Goal: Information Seeking & Learning: Learn about a topic

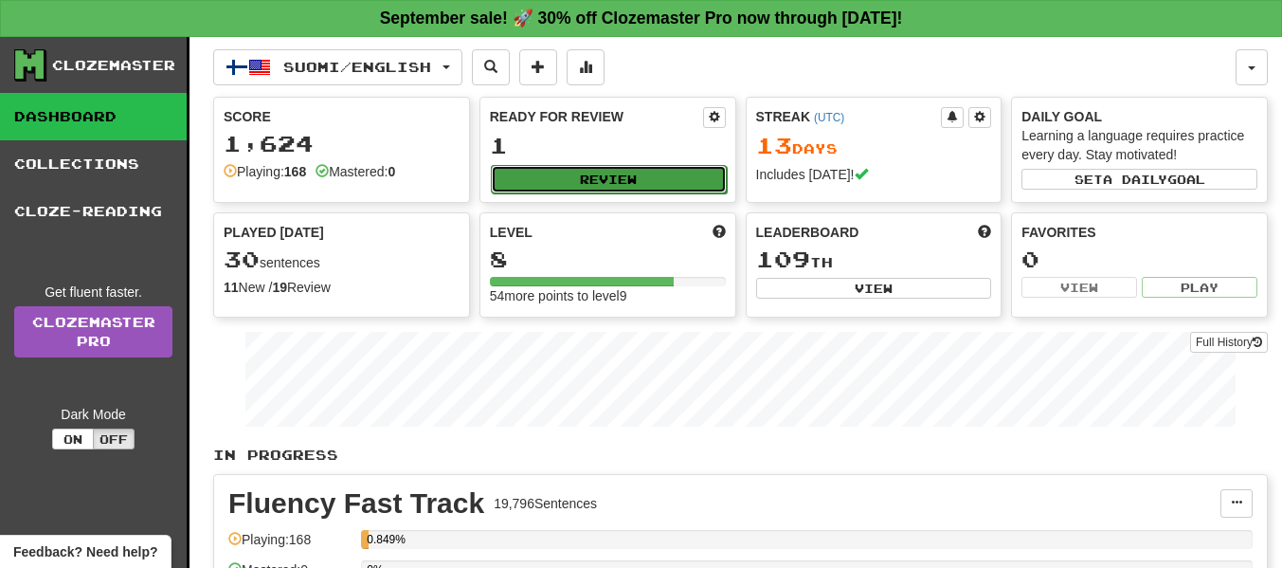
click at [563, 185] on button "Review" at bounding box center [609, 179] width 236 height 28
select select "**"
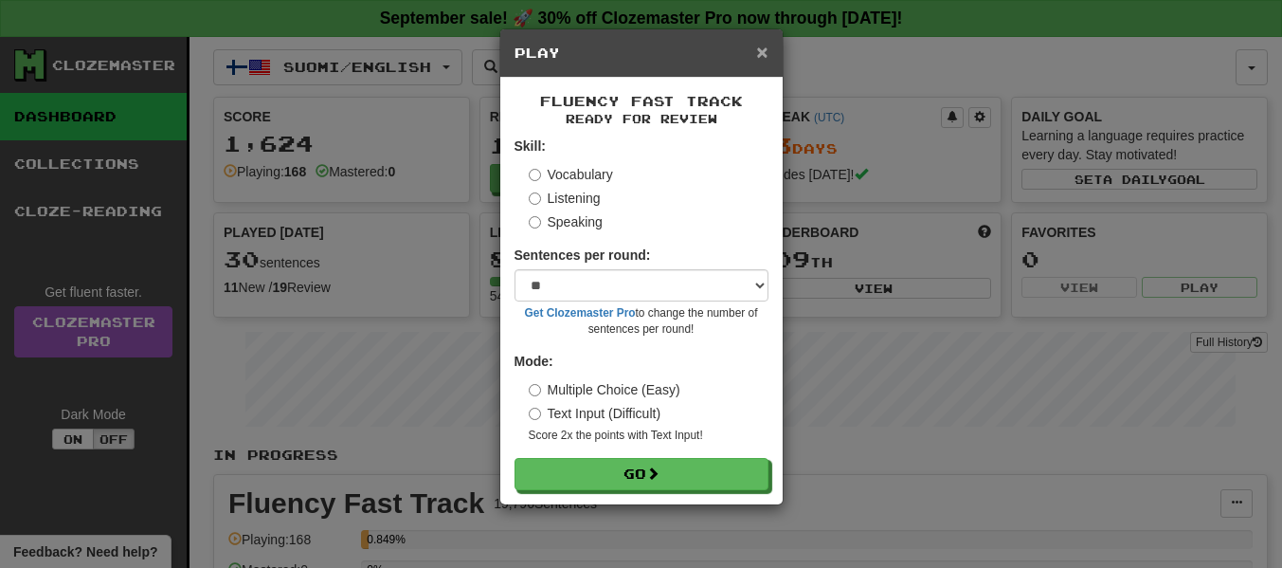
click at [759, 50] on span "×" at bounding box center [761, 52] width 11 height 22
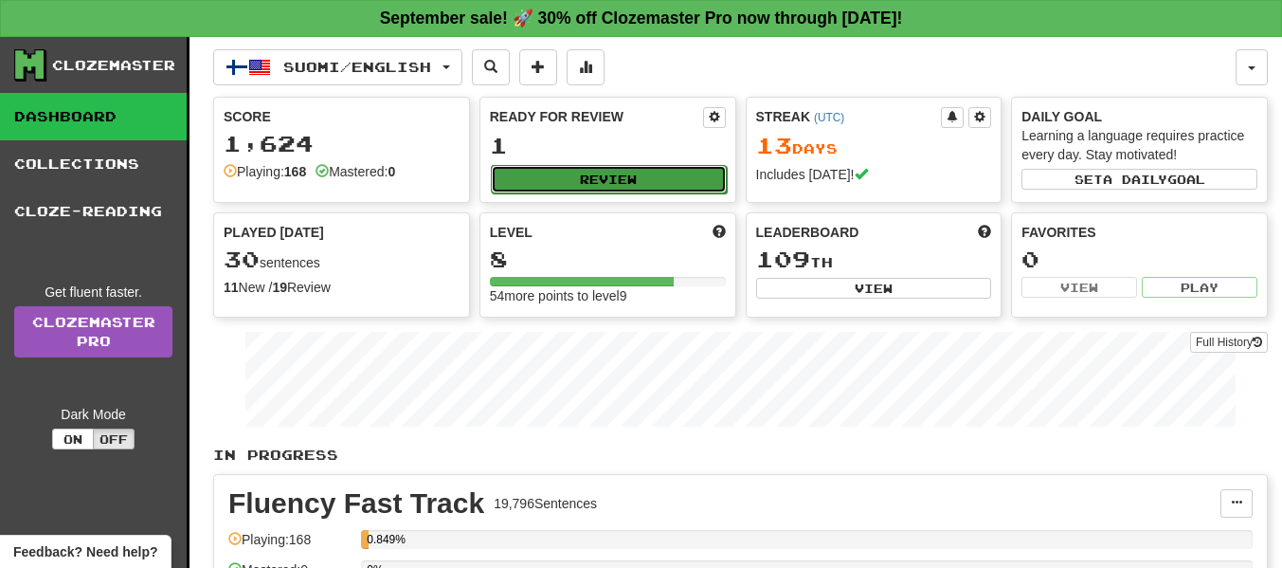
click at [658, 171] on button "Review" at bounding box center [609, 179] width 236 height 28
select select "**"
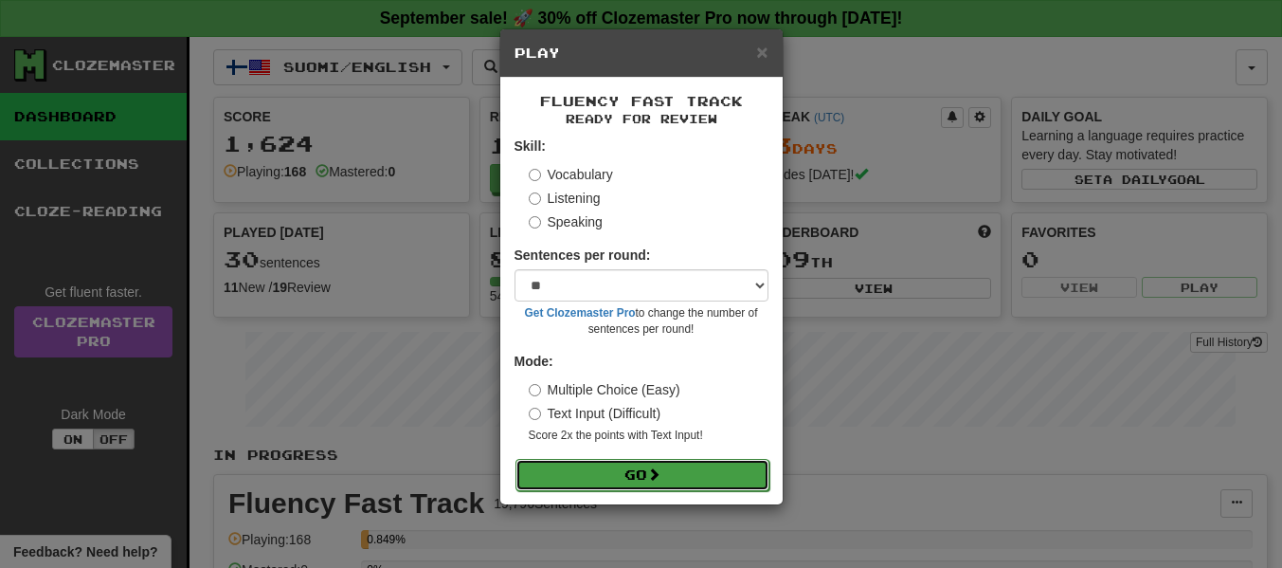
click at [603, 482] on button "Go" at bounding box center [643, 475] width 254 height 32
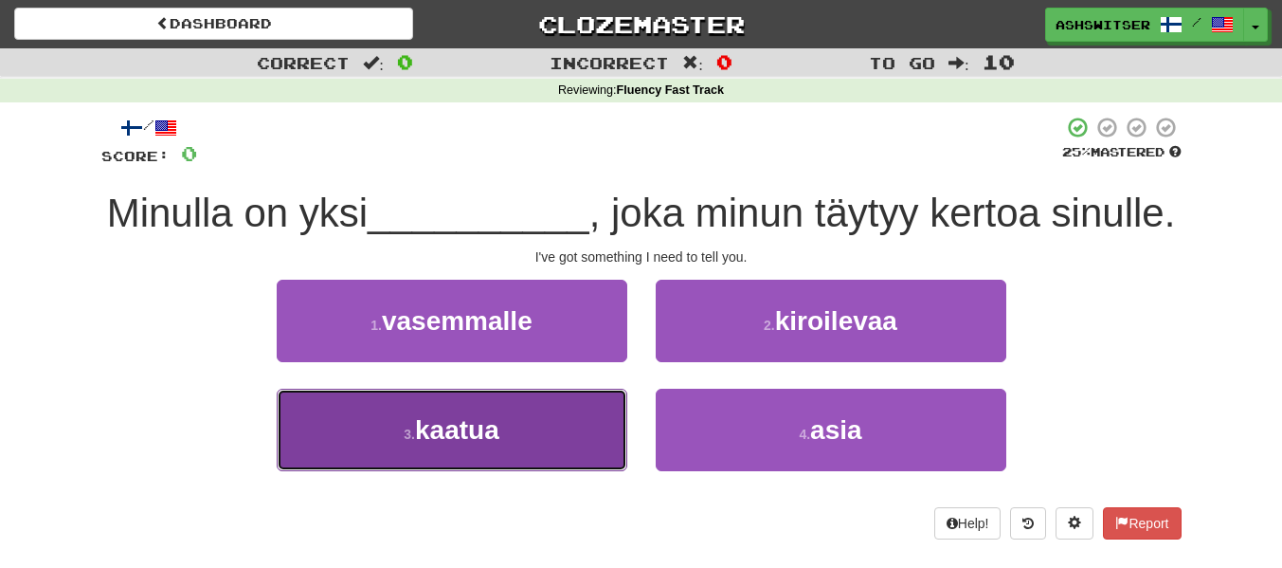
click at [574, 418] on button "3 . kaatua" at bounding box center [452, 430] width 351 height 82
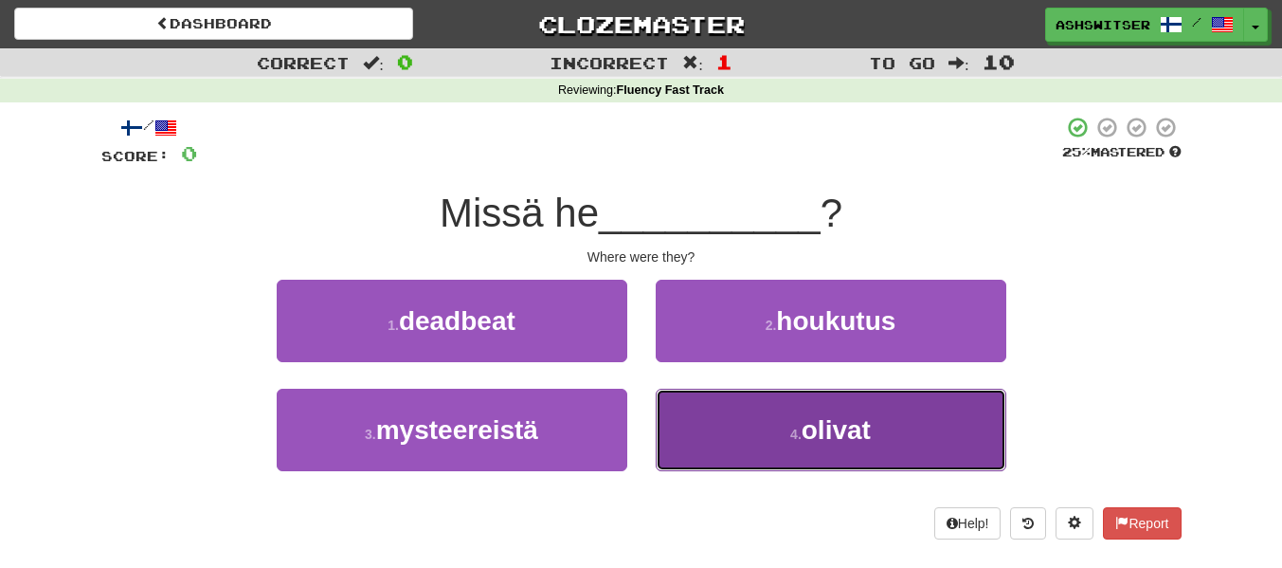
click at [710, 409] on button "4 . olivat" at bounding box center [831, 430] width 351 height 82
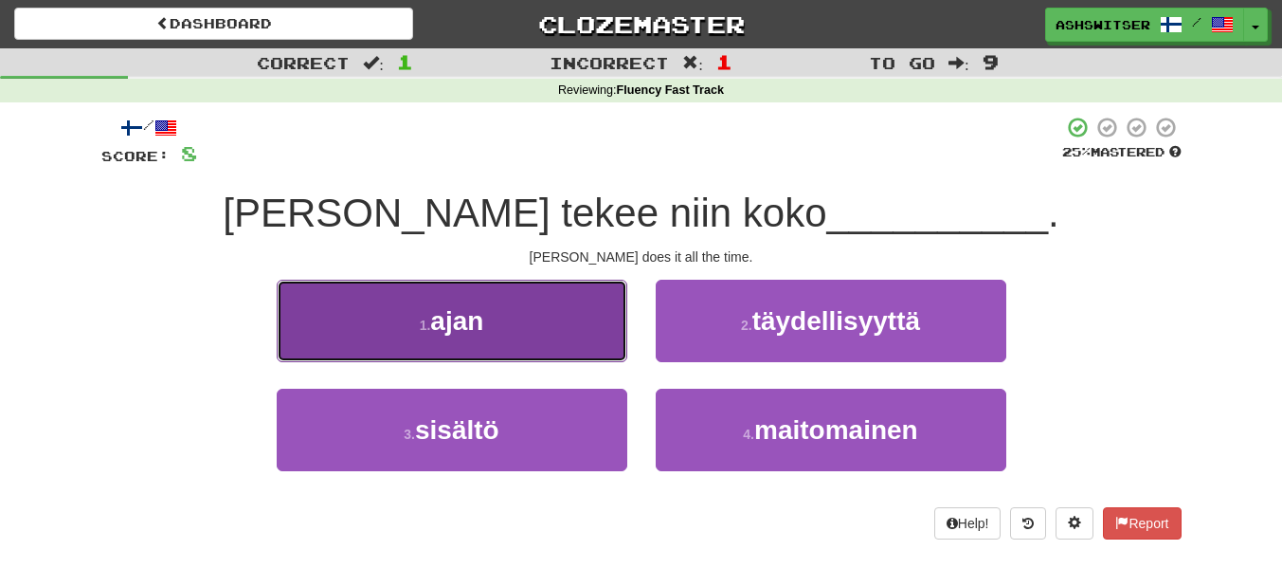
click at [600, 351] on button "1 . ajan" at bounding box center [452, 321] width 351 height 82
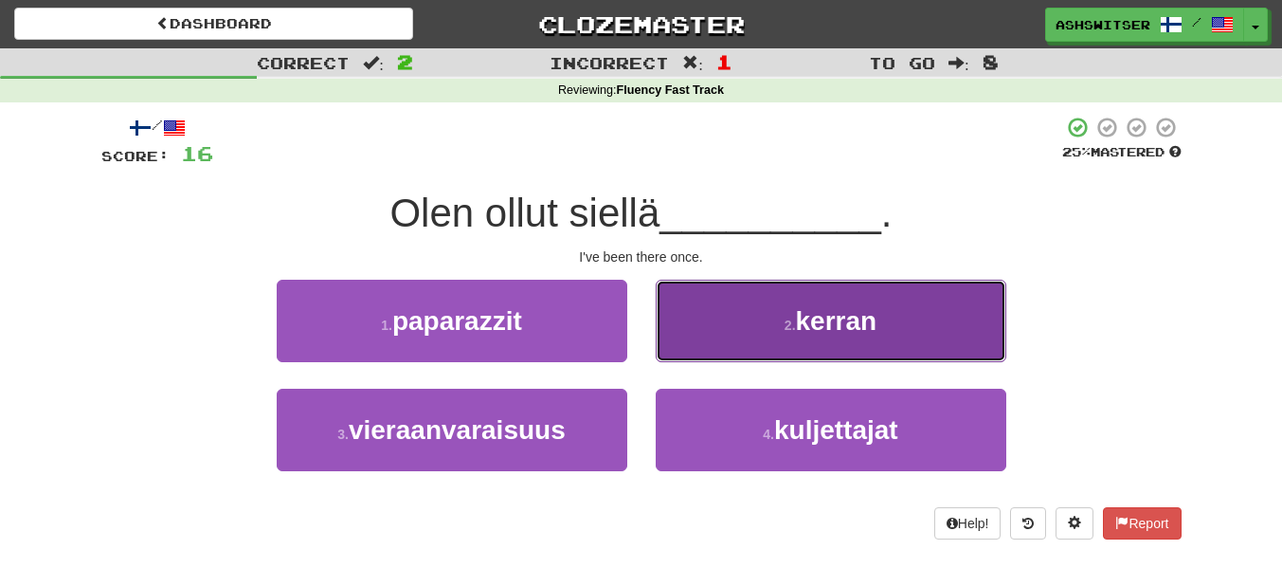
click at [711, 336] on button "2 . kerran" at bounding box center [831, 321] width 351 height 82
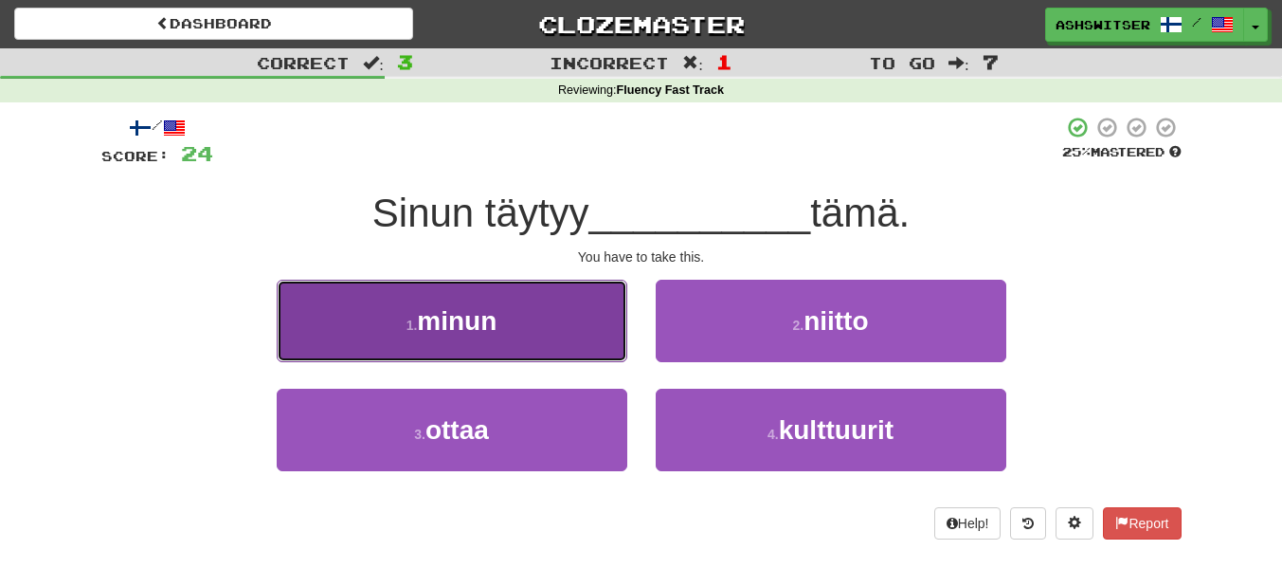
click at [547, 329] on button "1 . minun" at bounding box center [452, 321] width 351 height 82
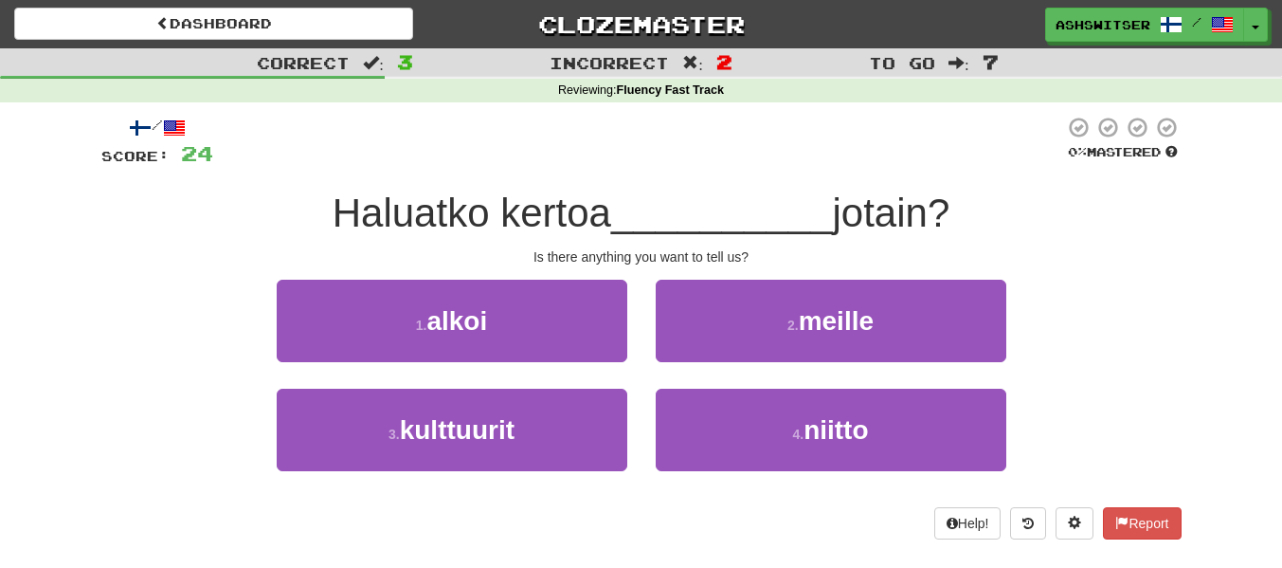
click at [654, 354] on div "2 . meille" at bounding box center [831, 334] width 379 height 109
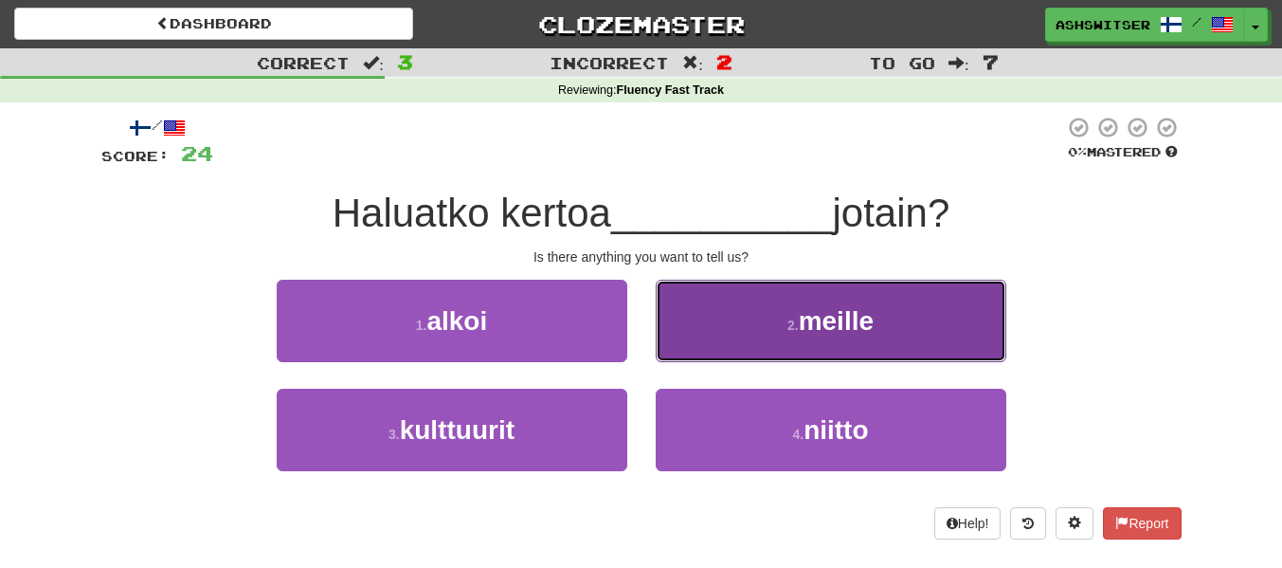
click at [660, 353] on button "2 . meille" at bounding box center [831, 321] width 351 height 82
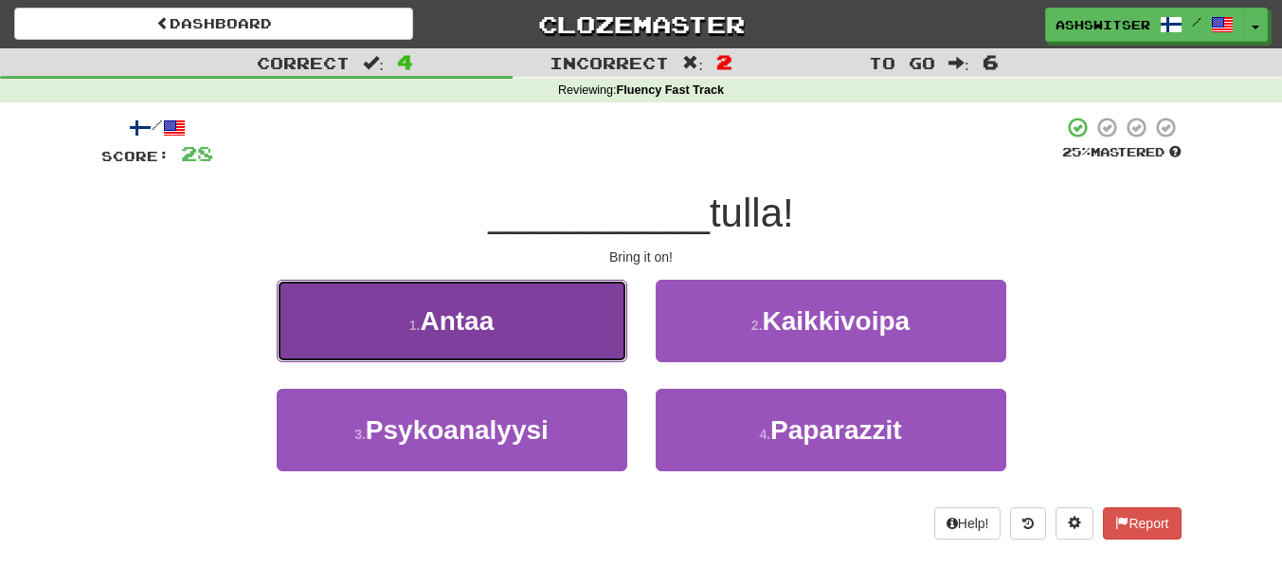
click at [573, 336] on button "1 . Antaa" at bounding box center [452, 321] width 351 height 82
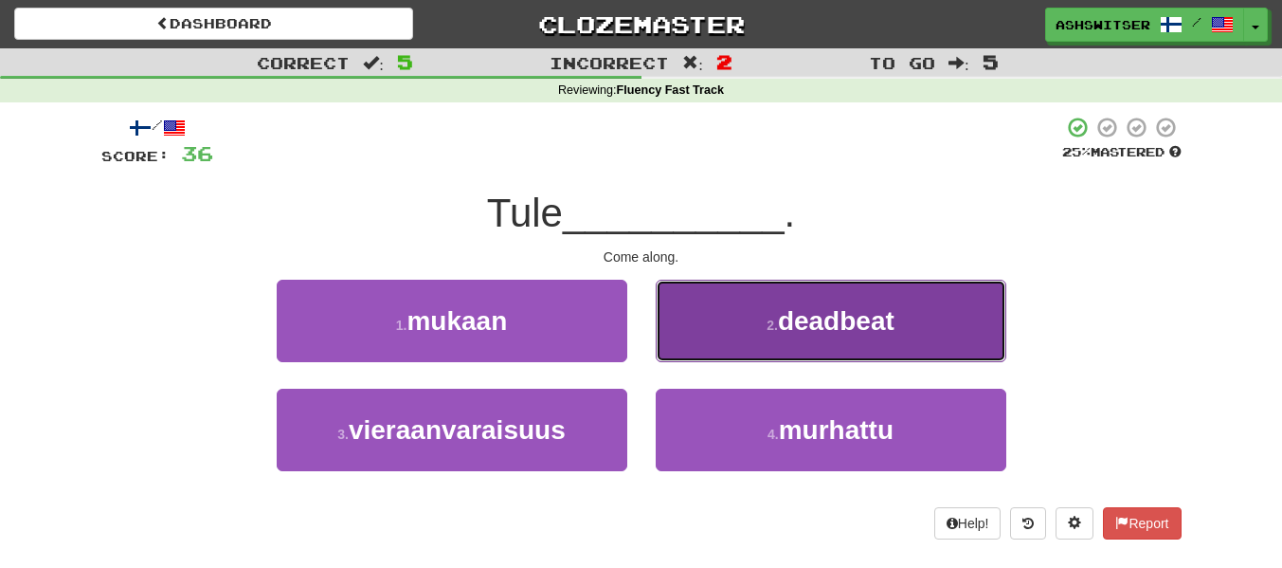
click at [666, 347] on button "2 . deadbeat" at bounding box center [831, 321] width 351 height 82
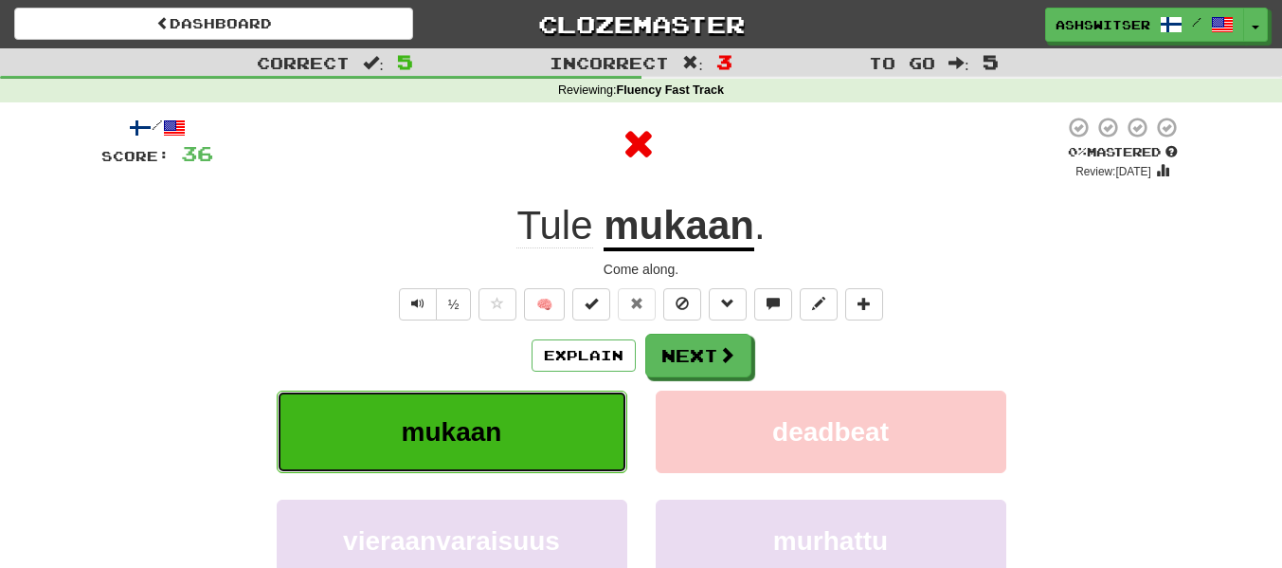
click at [548, 424] on button "mukaan" at bounding box center [452, 432] width 351 height 82
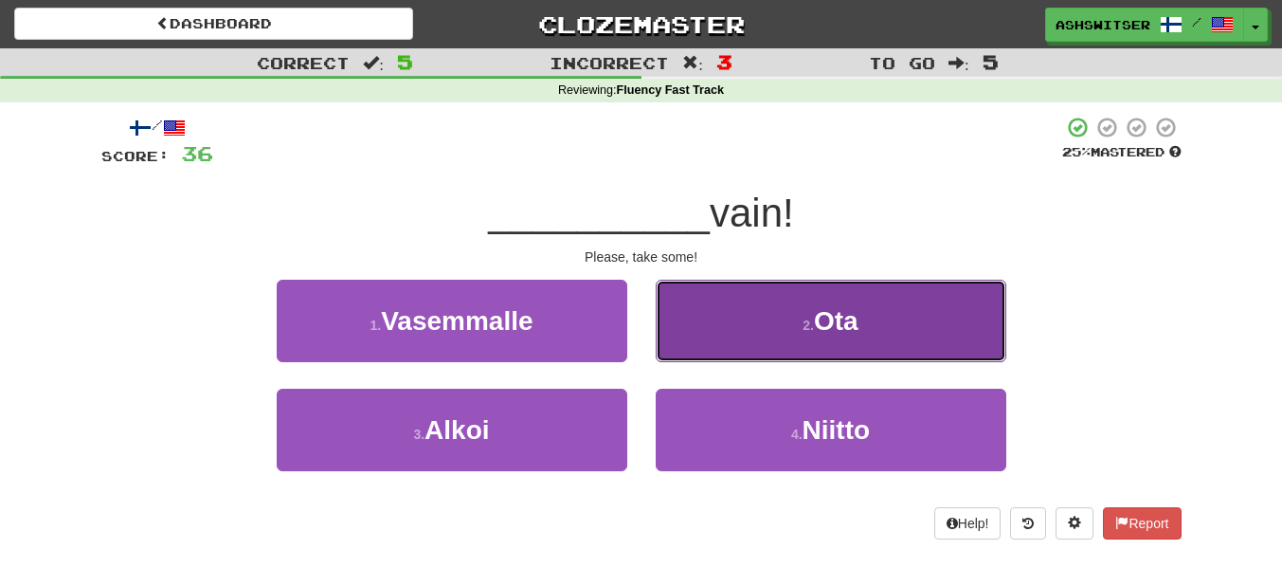
click at [836, 307] on span "Ota" at bounding box center [836, 320] width 45 height 29
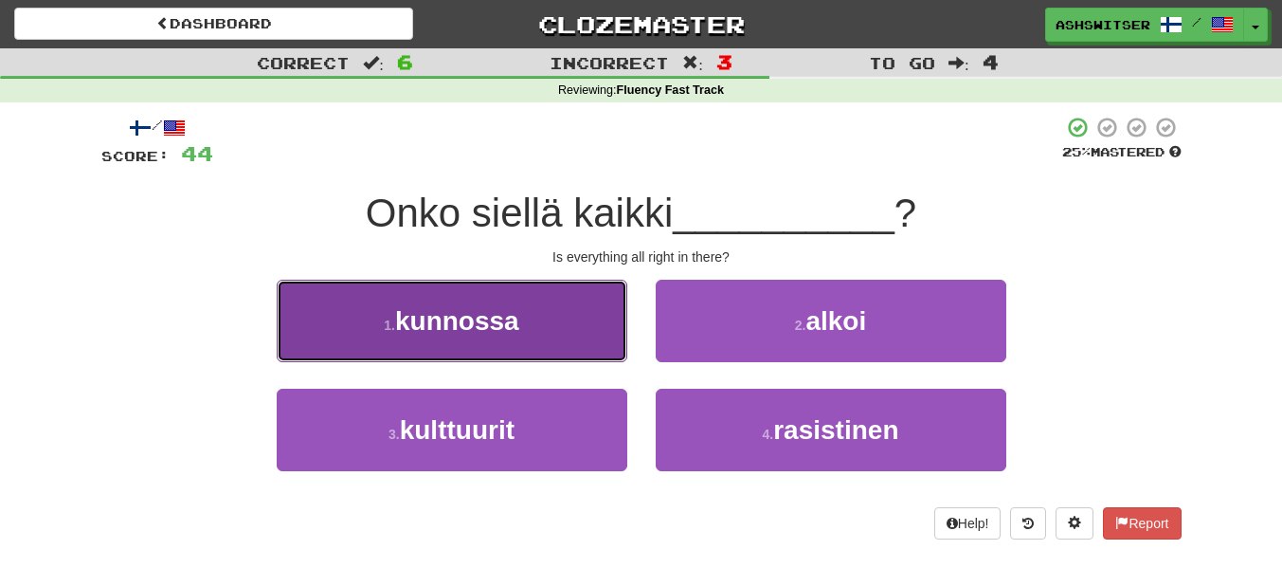
click at [615, 350] on button "1 . kunnossa" at bounding box center [452, 321] width 351 height 82
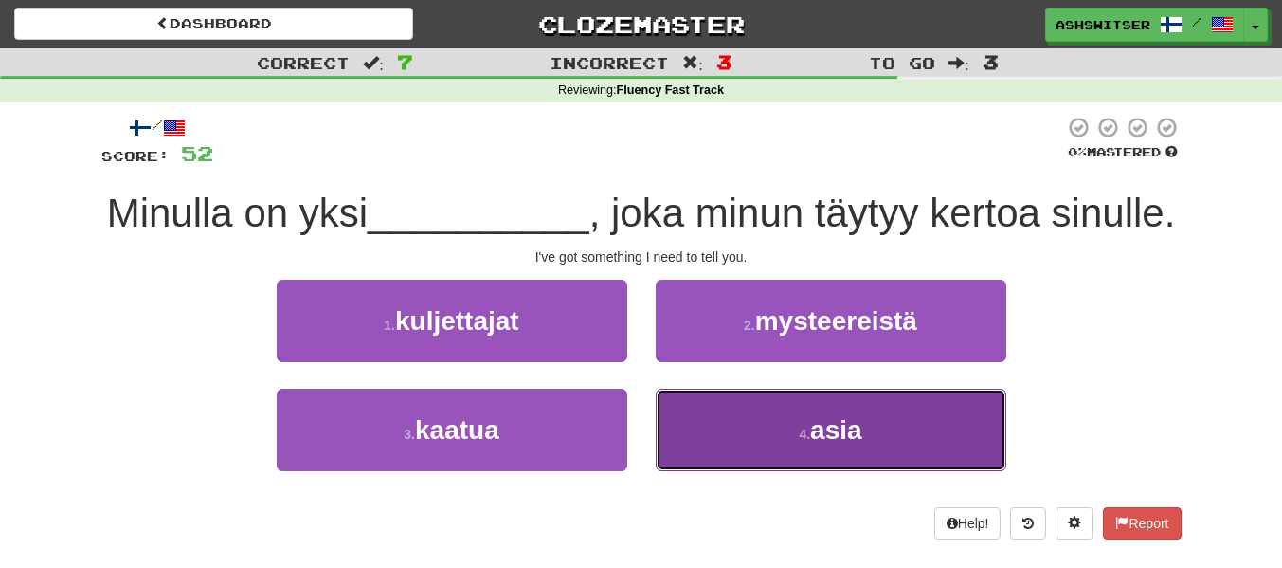
click at [733, 428] on button "4 . [GEOGRAPHIC_DATA]" at bounding box center [831, 430] width 351 height 82
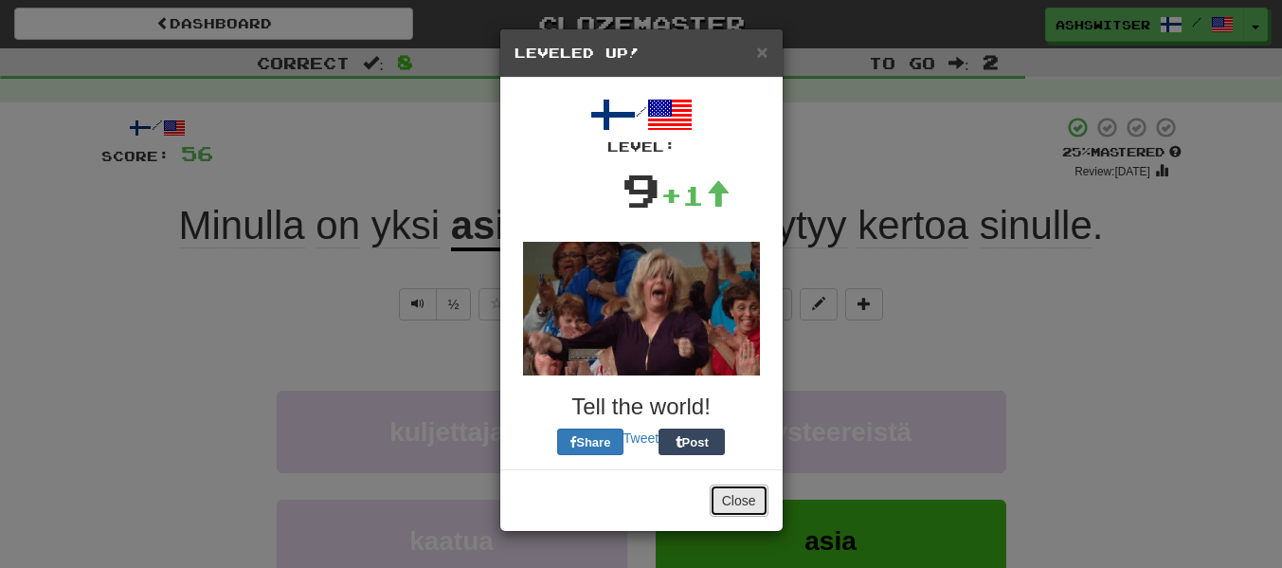
click at [736, 505] on button "Close" at bounding box center [739, 500] width 59 height 32
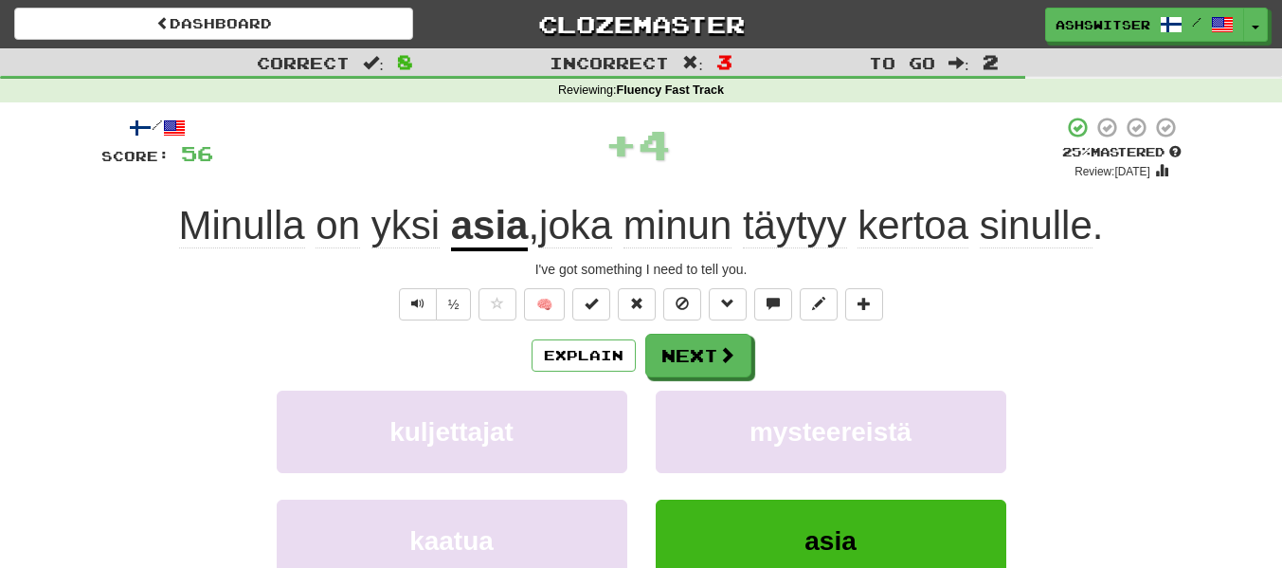
click at [462, 238] on u "asia" at bounding box center [490, 227] width 78 height 48
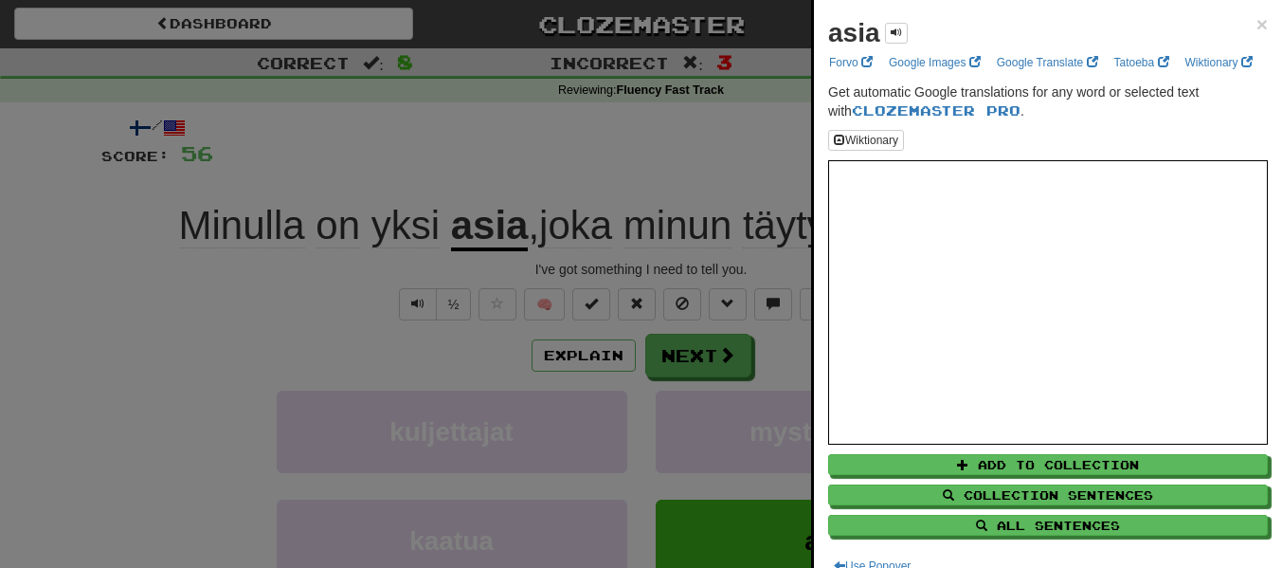
click at [712, 250] on div at bounding box center [641, 284] width 1282 height 568
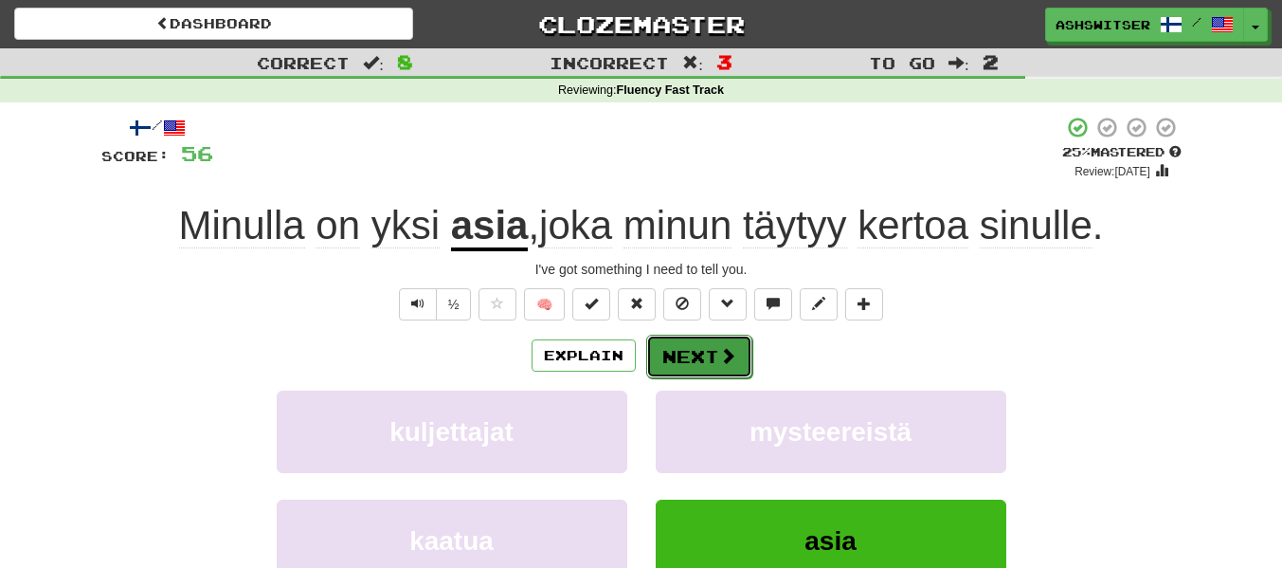
click at [709, 357] on button "Next" at bounding box center [699, 357] width 106 height 44
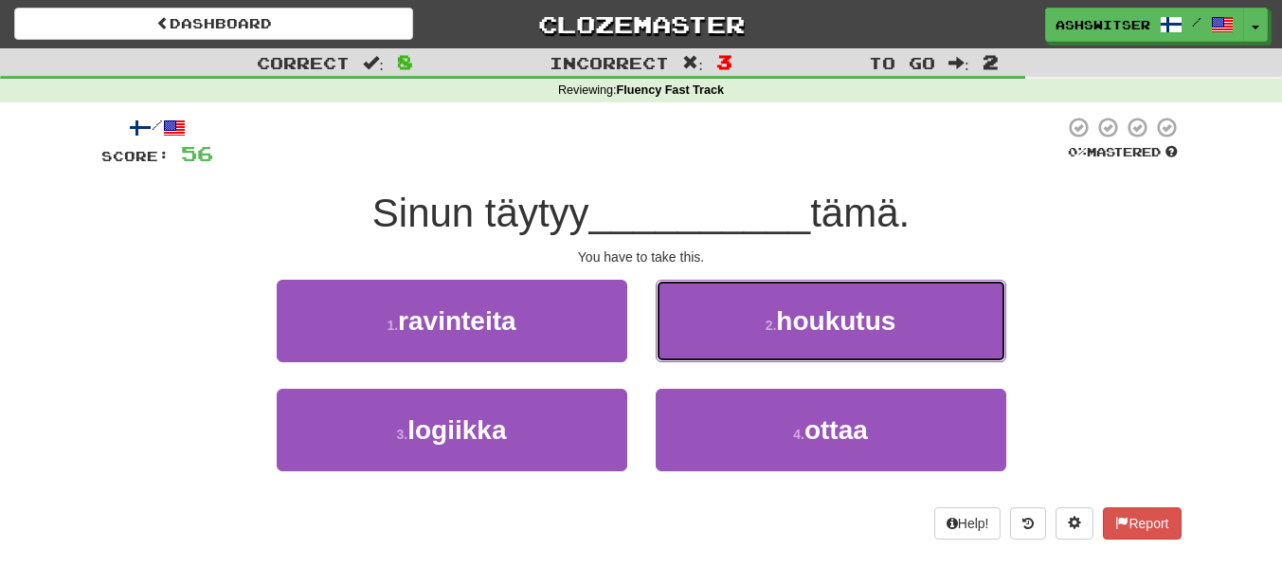
click at [709, 357] on button "2 . houkutus" at bounding box center [831, 321] width 351 height 82
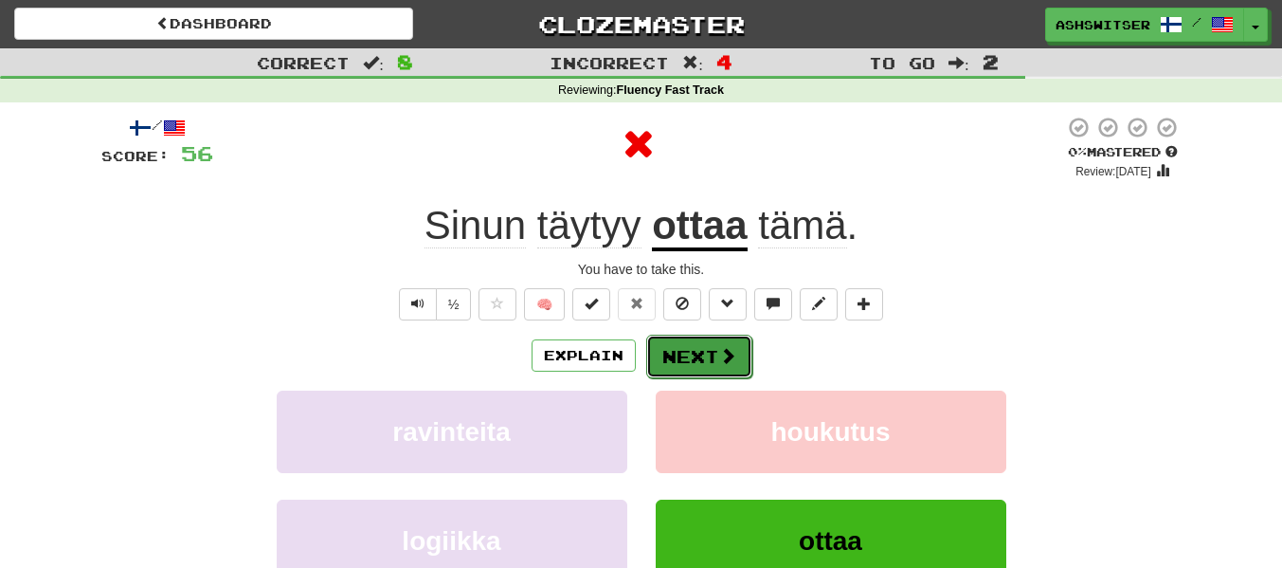
click at [712, 368] on button "Next" at bounding box center [699, 357] width 106 height 44
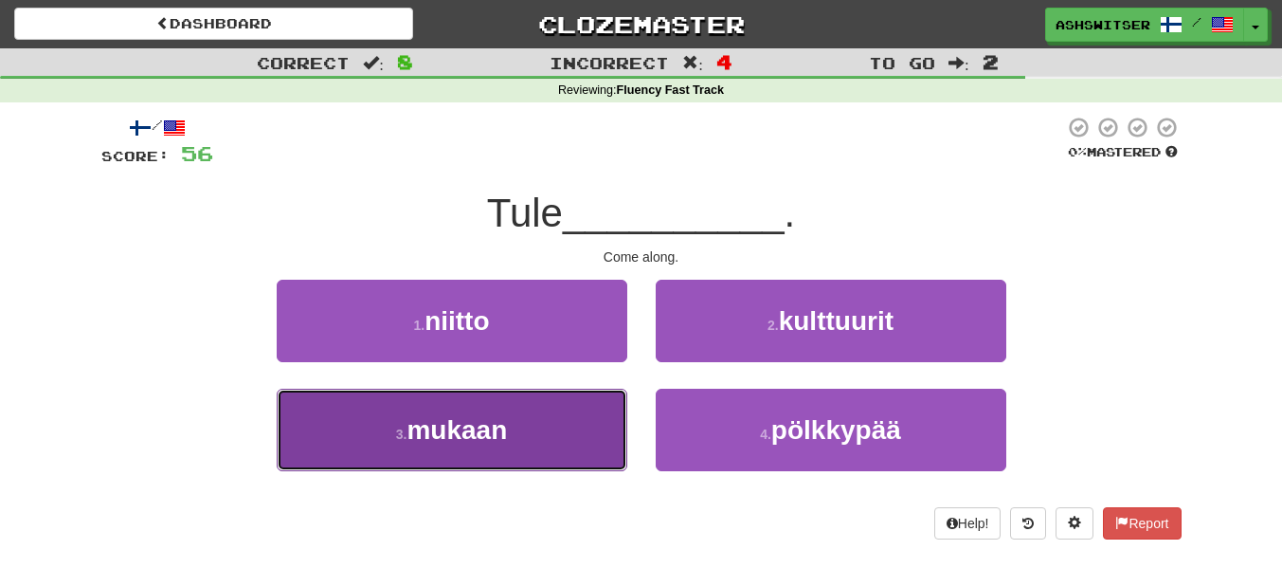
click at [586, 431] on button "3 . mukaan" at bounding box center [452, 430] width 351 height 82
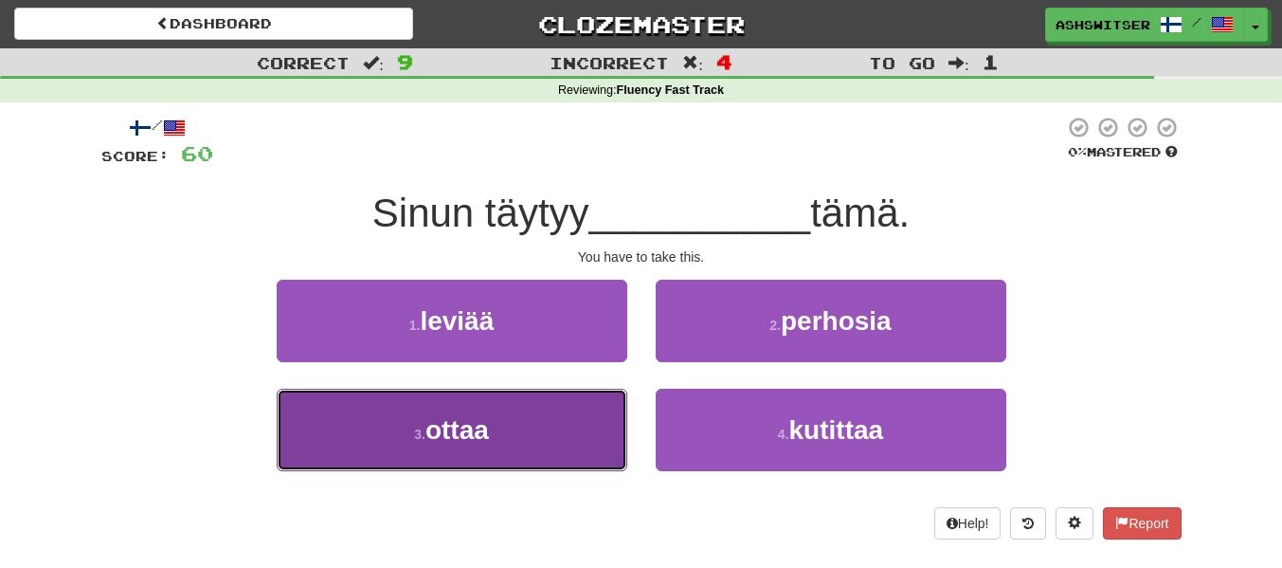
click at [561, 413] on button "3 . ottaa" at bounding box center [452, 430] width 351 height 82
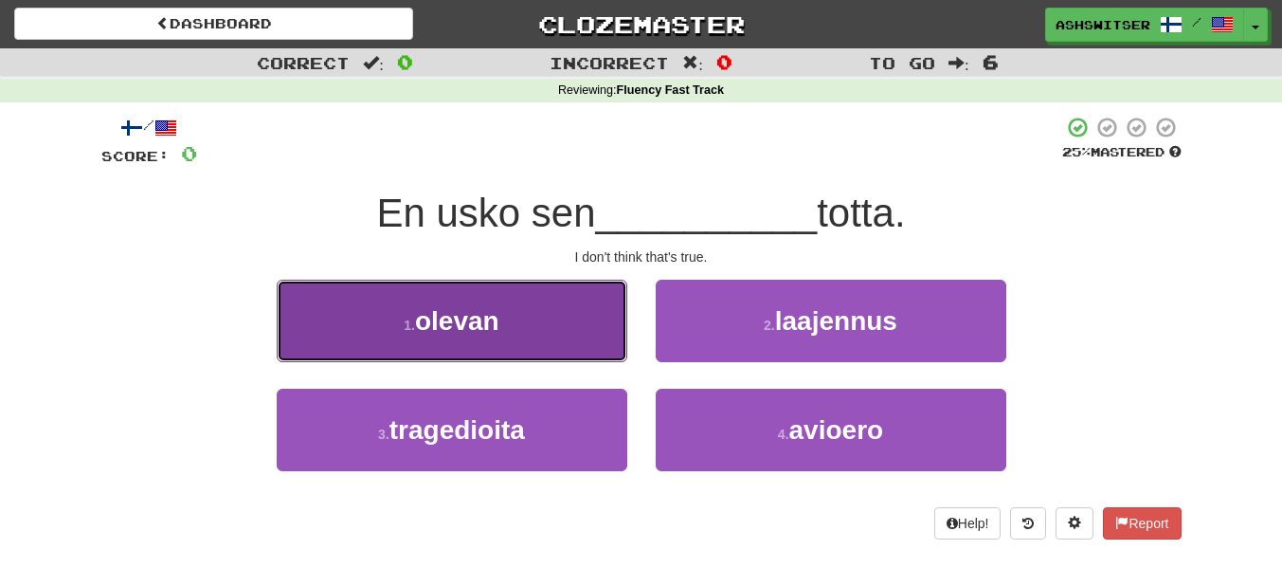
click at [587, 336] on button "1 . olevan" at bounding box center [452, 321] width 351 height 82
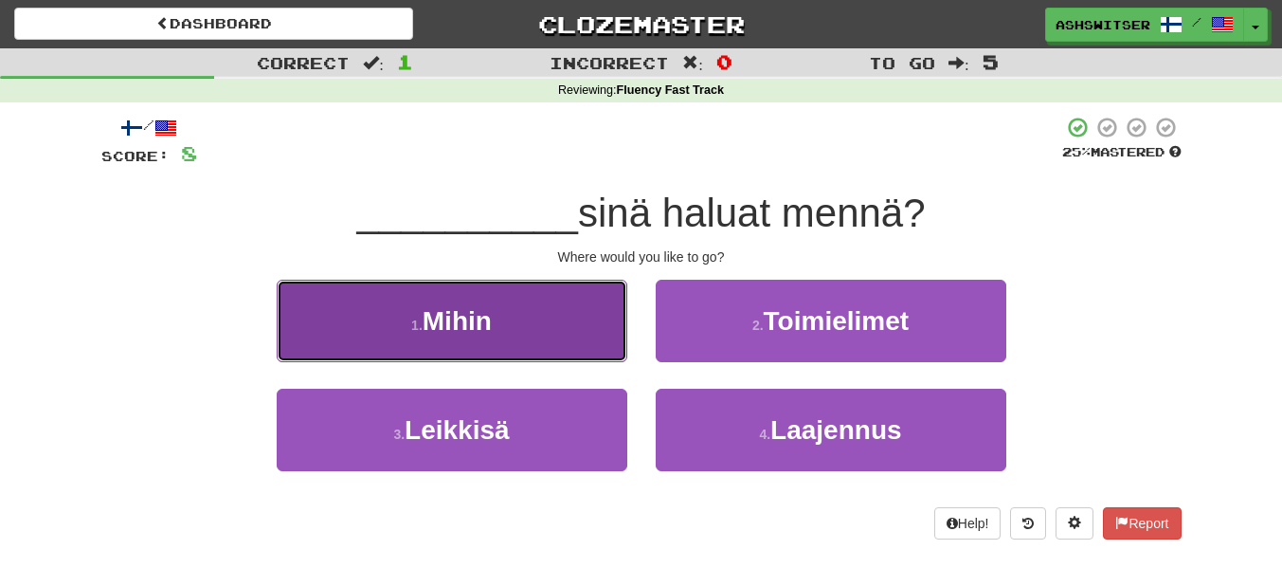
click at [511, 283] on button "1 . Mihin" at bounding box center [452, 321] width 351 height 82
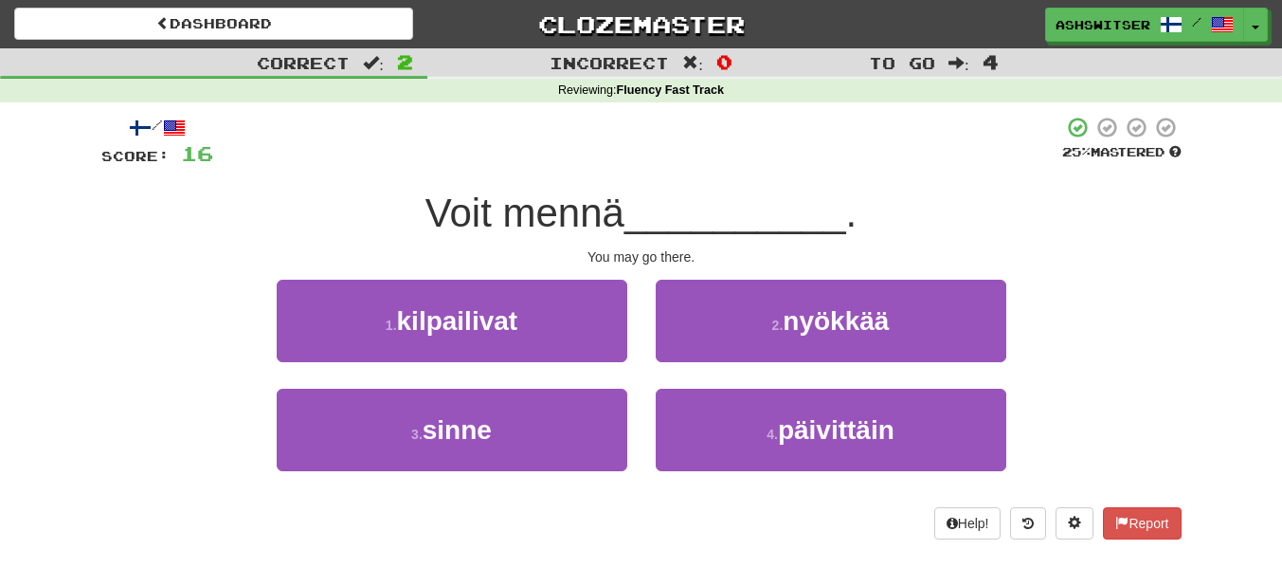
click at [568, 491] on div "3 . sinne" at bounding box center [452, 443] width 379 height 109
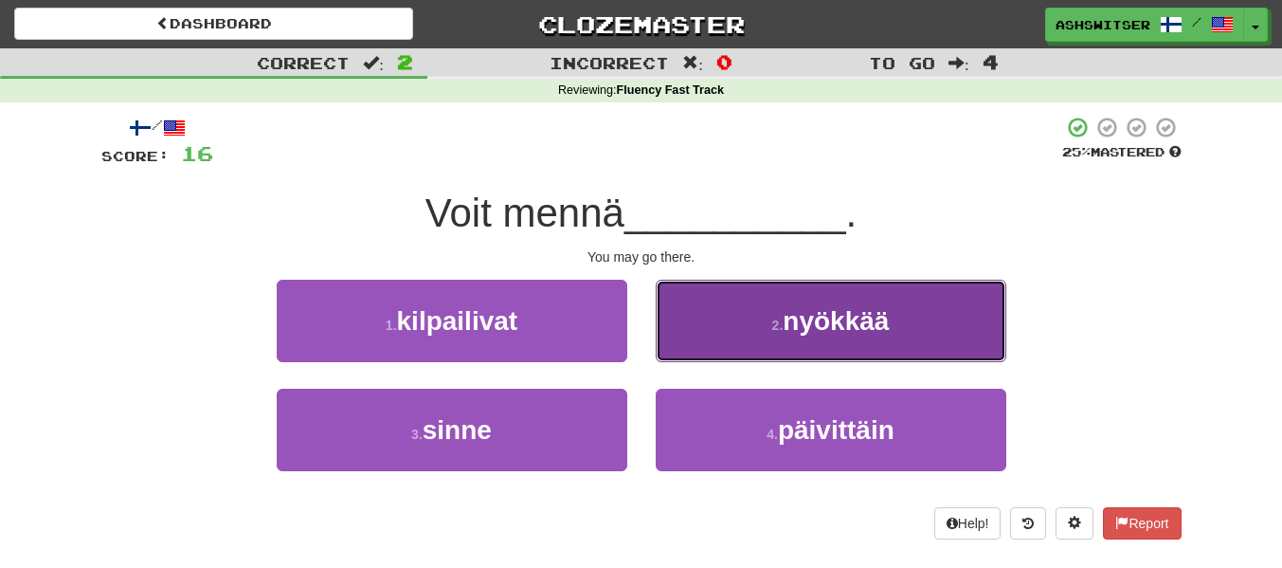
click at [795, 329] on span "nyökkää" at bounding box center [836, 320] width 106 height 29
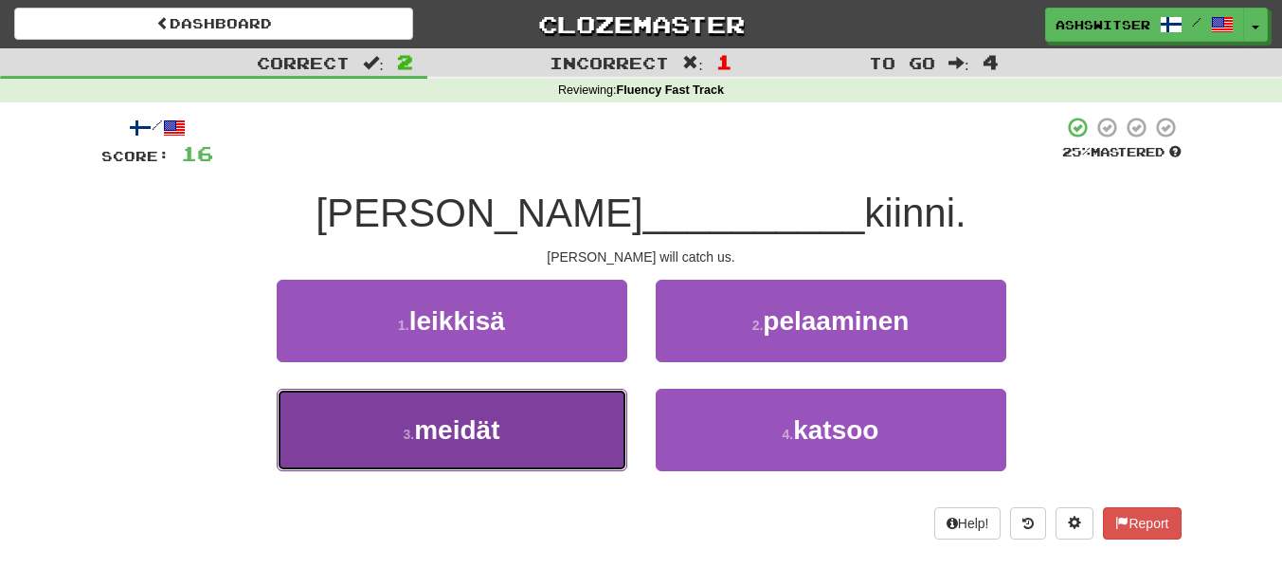
click at [576, 429] on button "3 . meidät" at bounding box center [452, 430] width 351 height 82
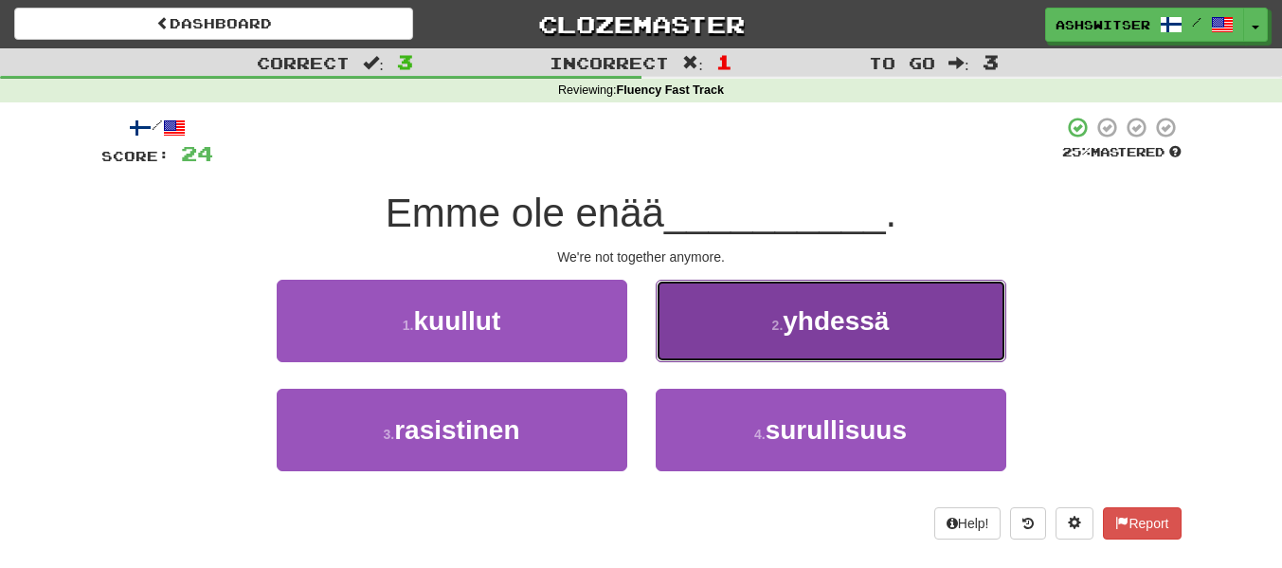
click at [721, 318] on button "2 . yhdessä" at bounding box center [831, 321] width 351 height 82
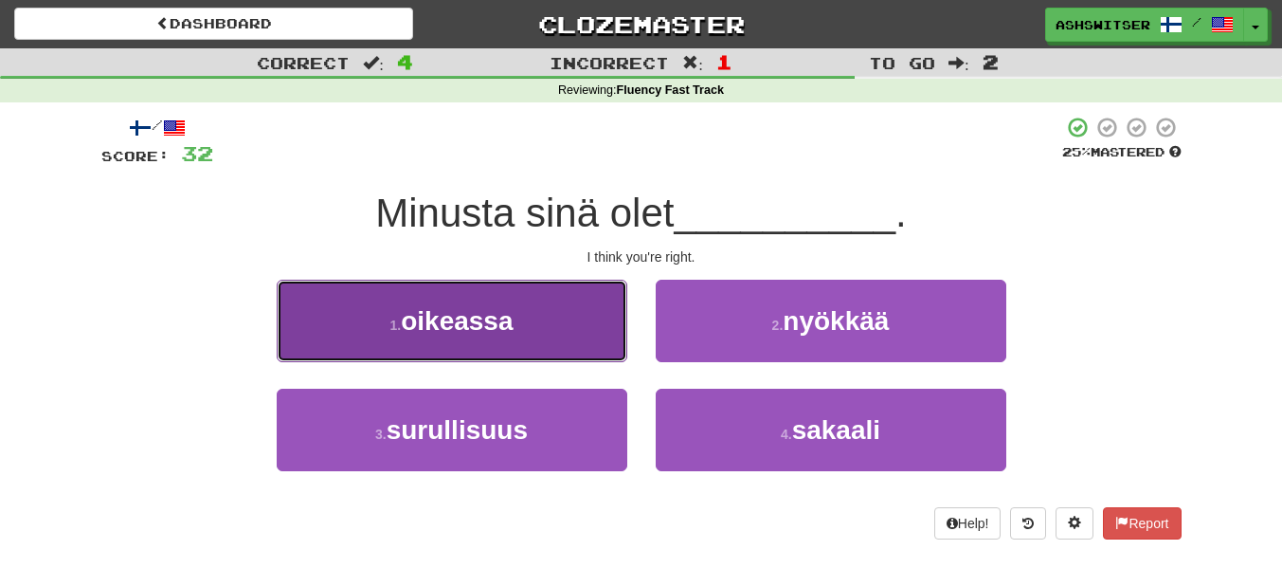
click at [518, 309] on button "1 . oikeassa" at bounding box center [452, 321] width 351 height 82
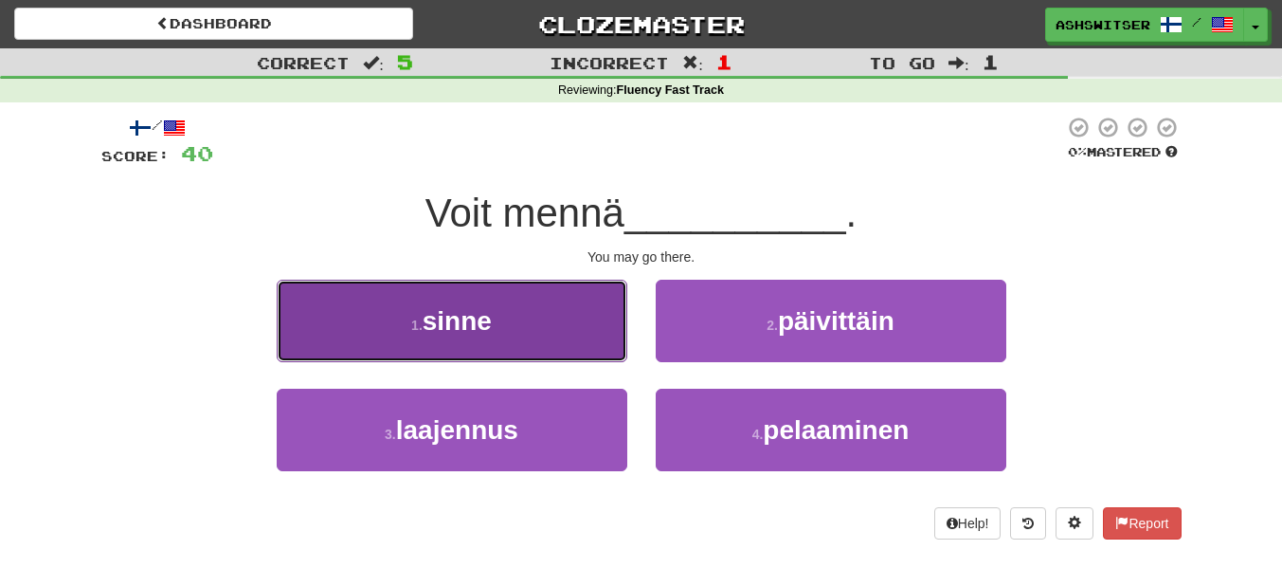
click at [555, 349] on button "1 . sinne" at bounding box center [452, 321] width 351 height 82
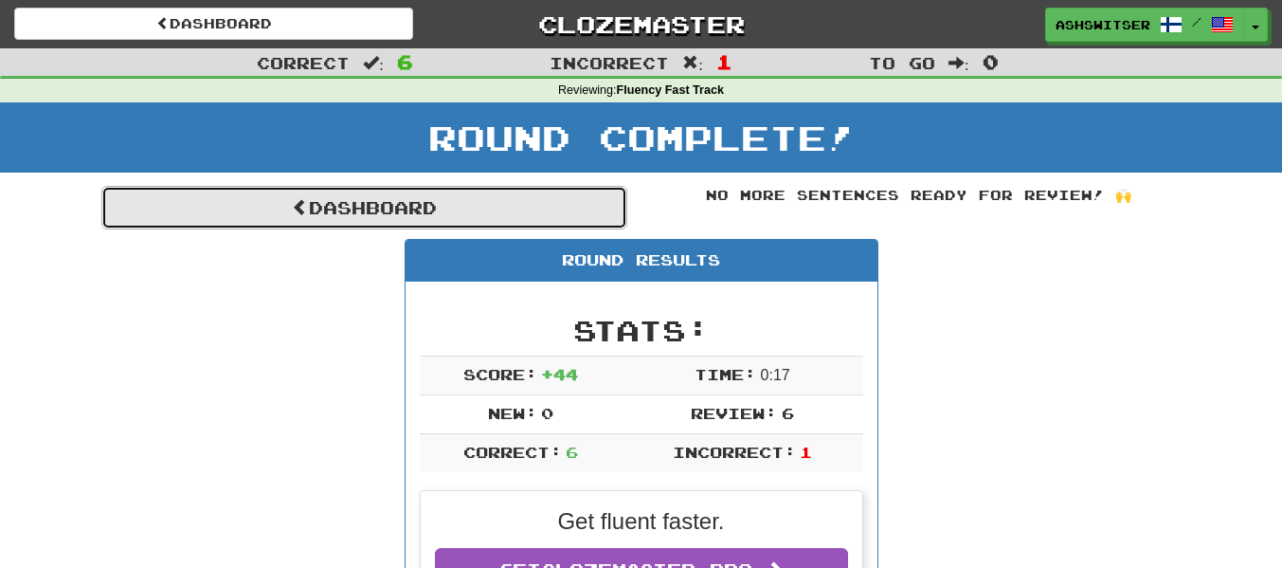
click at [171, 198] on link "Dashboard" at bounding box center [364, 208] width 526 height 44
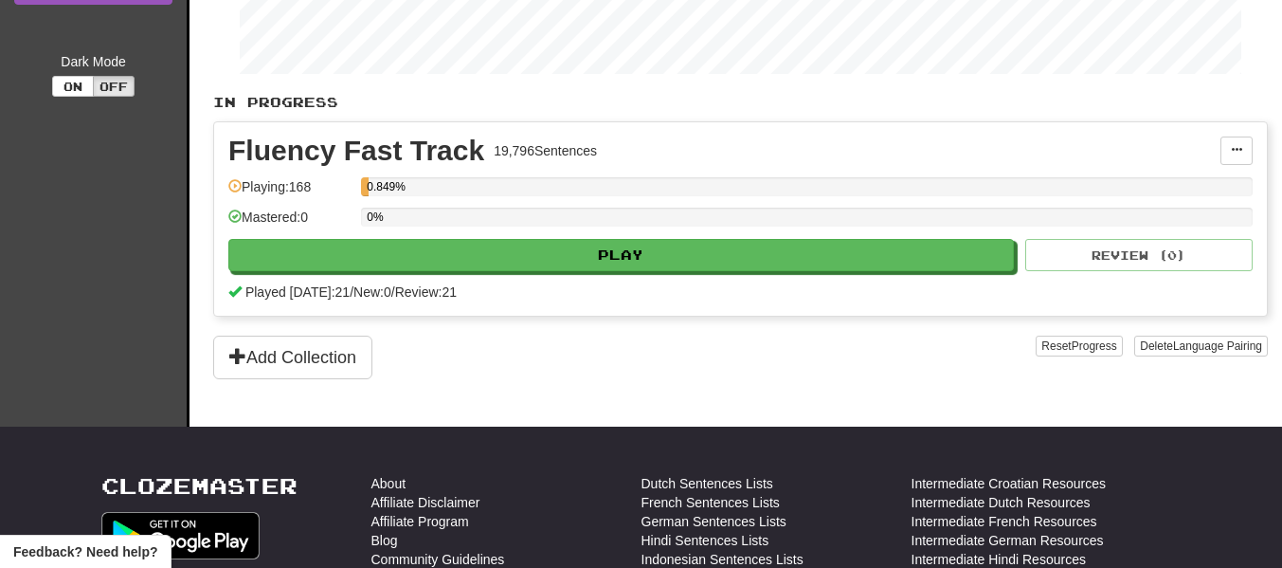
scroll to position [357, 0]
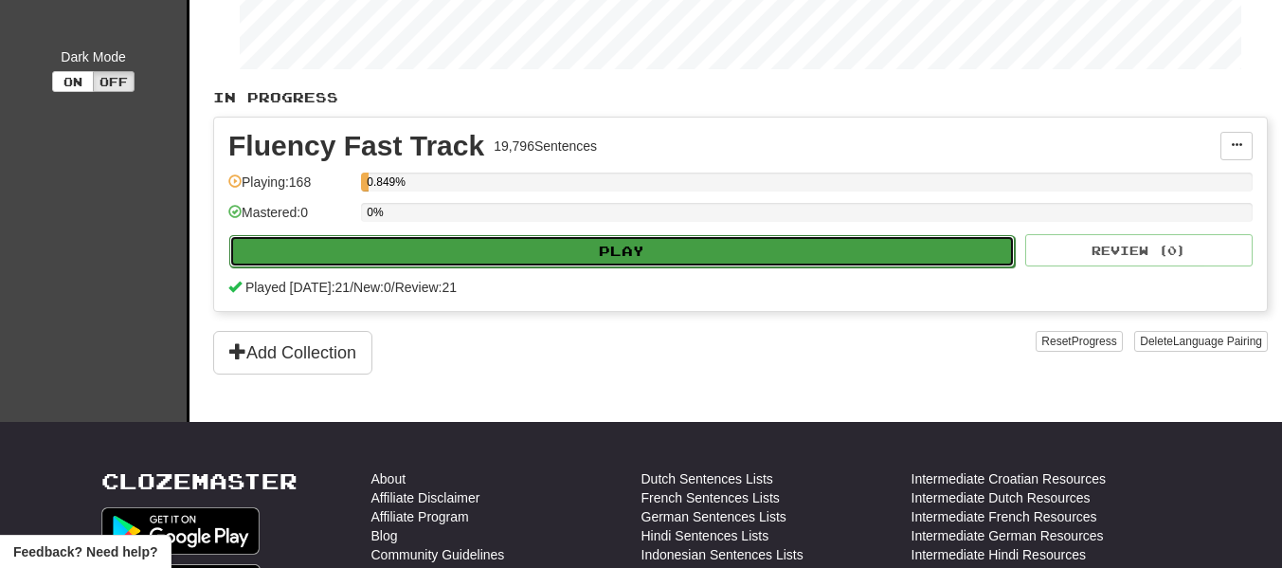
click at [443, 264] on button "Play" at bounding box center [622, 251] width 786 height 32
select select "**"
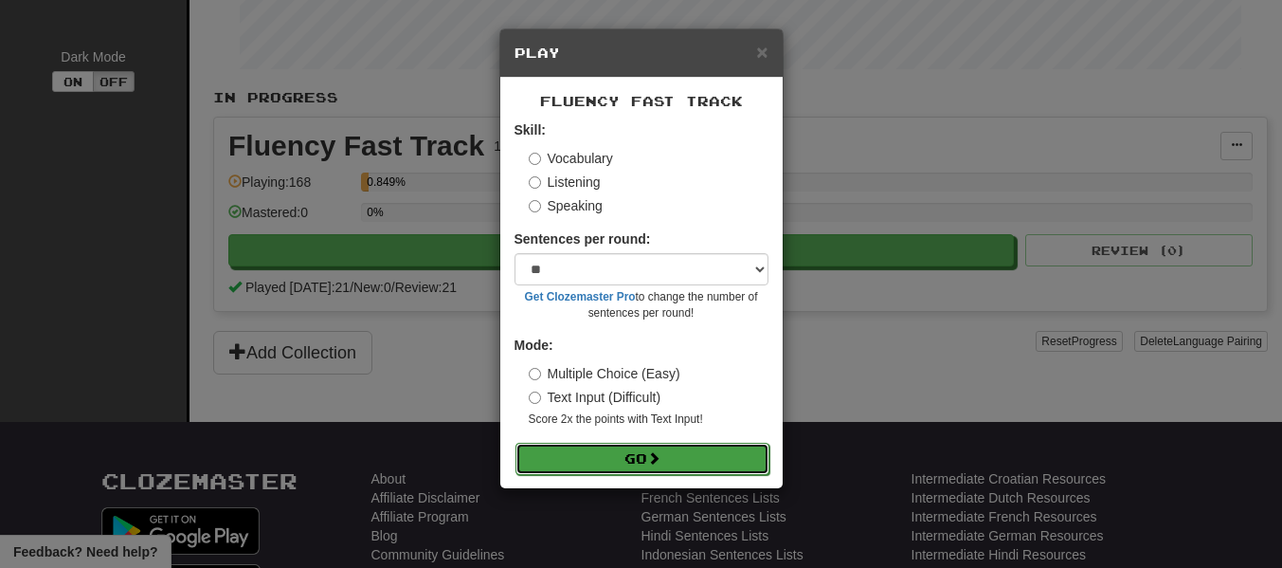
click at [580, 450] on button "Go" at bounding box center [643, 459] width 254 height 32
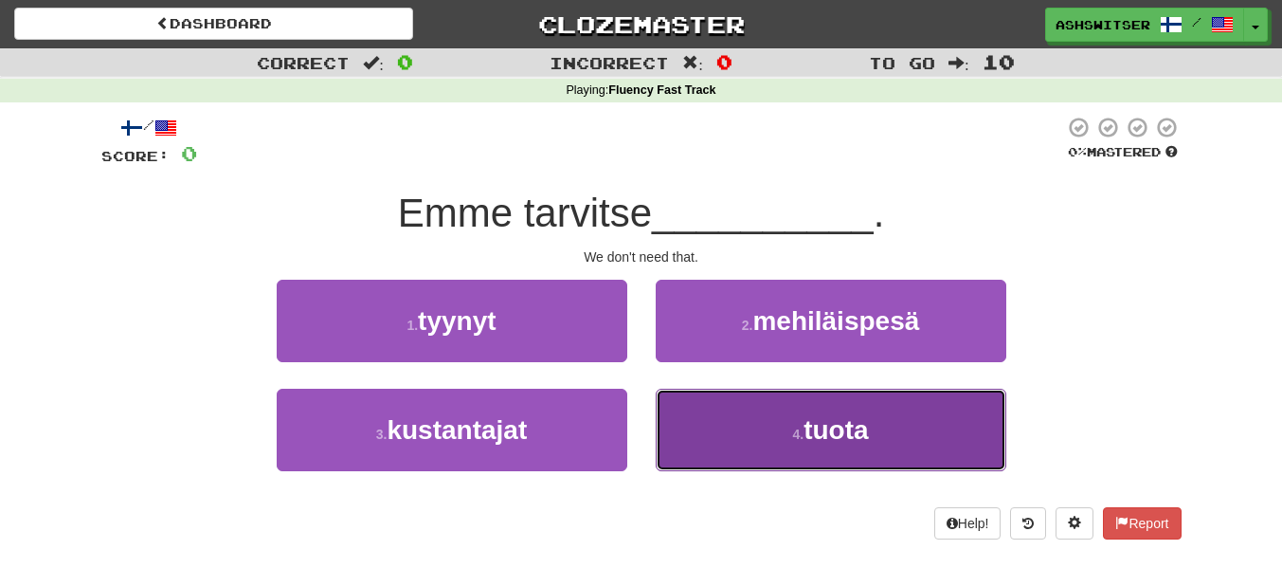
click at [710, 415] on button "4 . tuota" at bounding box center [831, 430] width 351 height 82
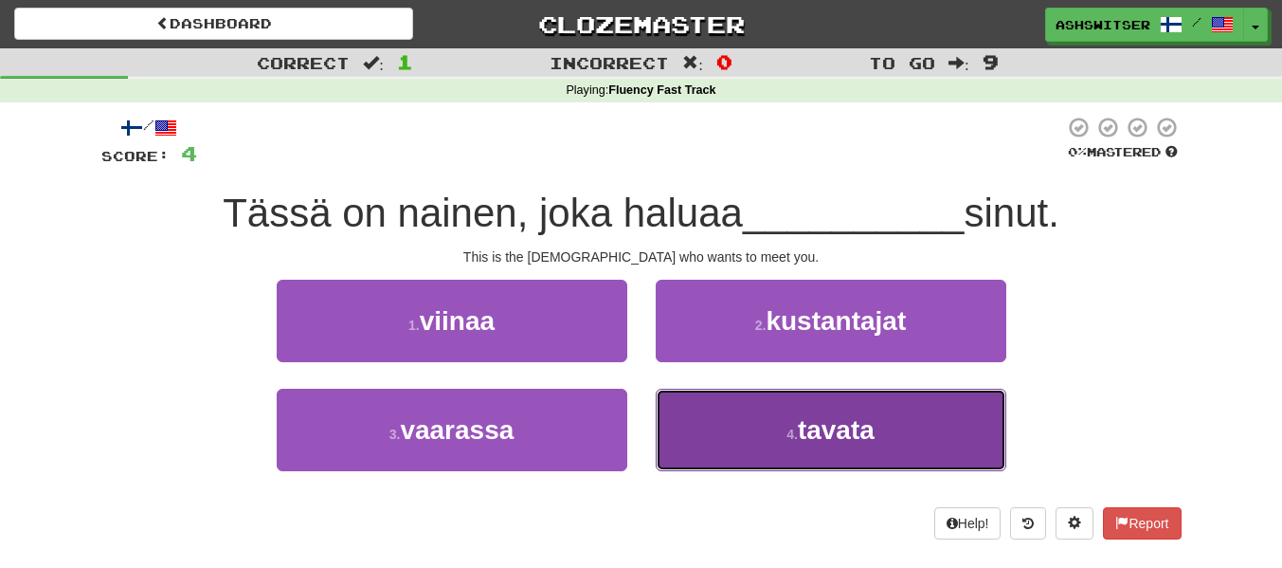
click at [705, 442] on button "4 . tavata" at bounding box center [831, 430] width 351 height 82
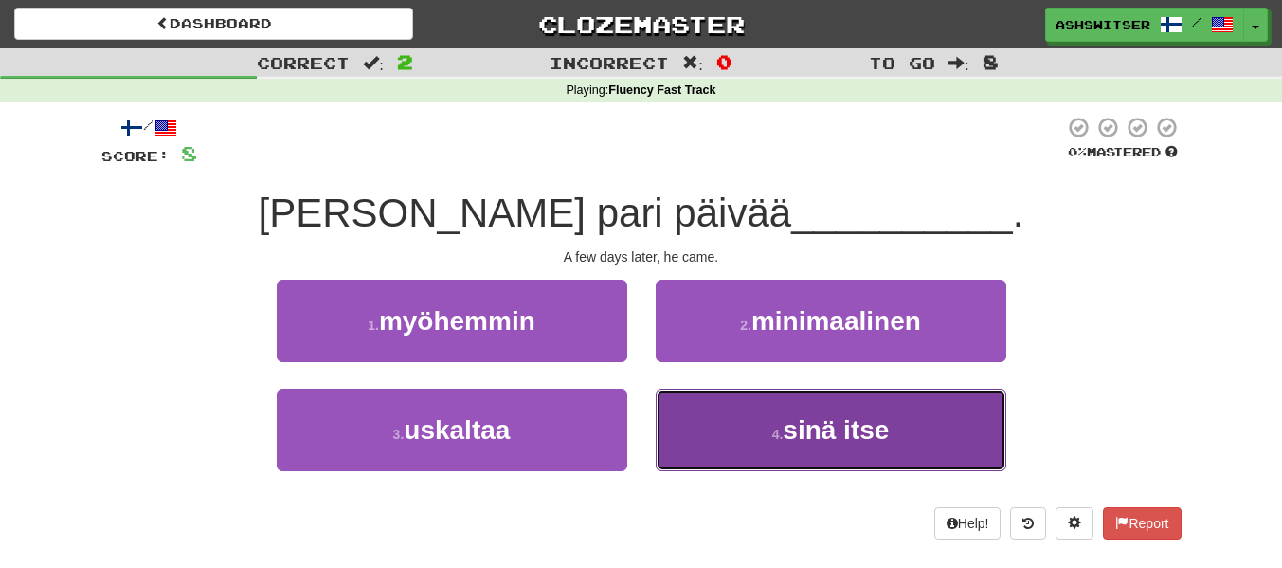
click at [730, 439] on button "4 . sinä itse" at bounding box center [831, 430] width 351 height 82
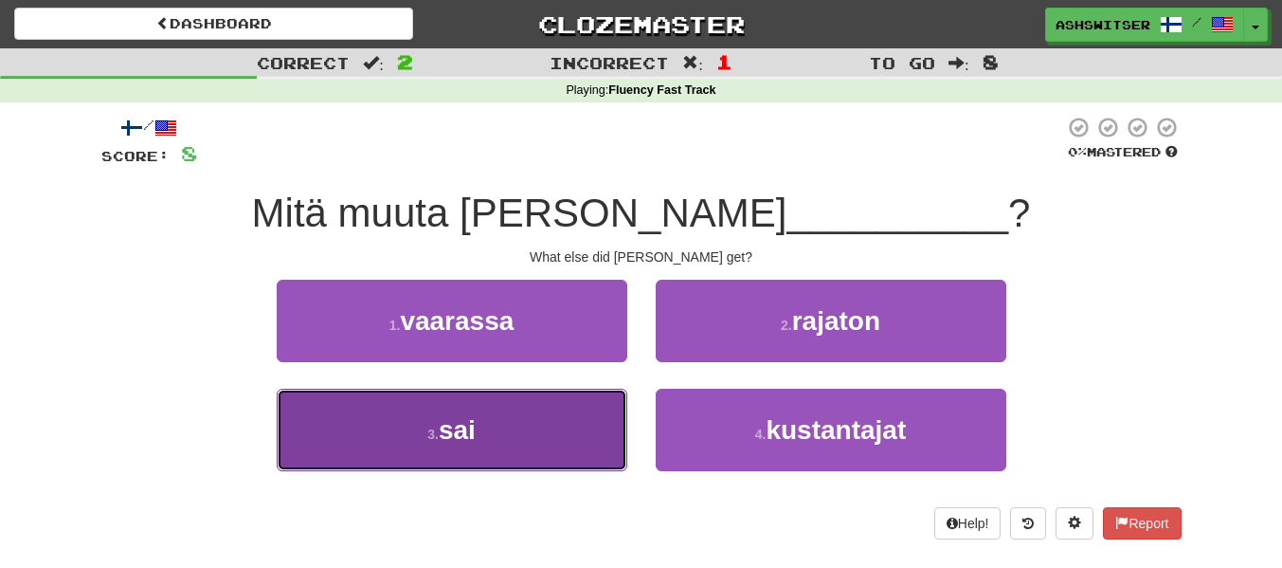
click at [517, 407] on button "3 . sai" at bounding box center [452, 430] width 351 height 82
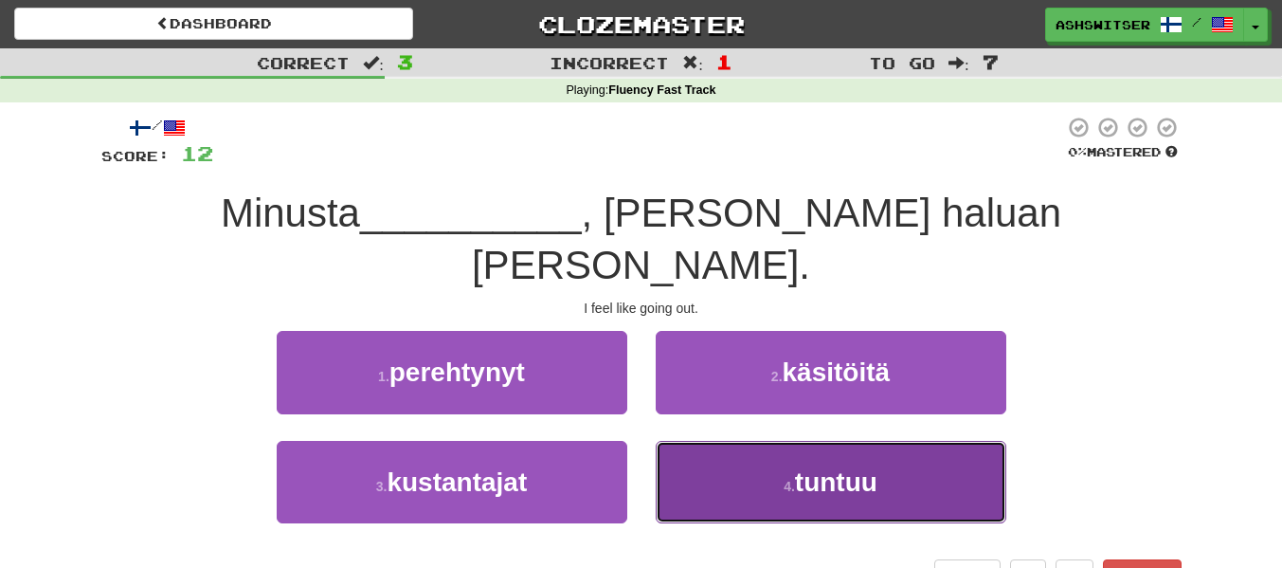
click at [779, 441] on button "4 . tuntuu" at bounding box center [831, 482] width 351 height 82
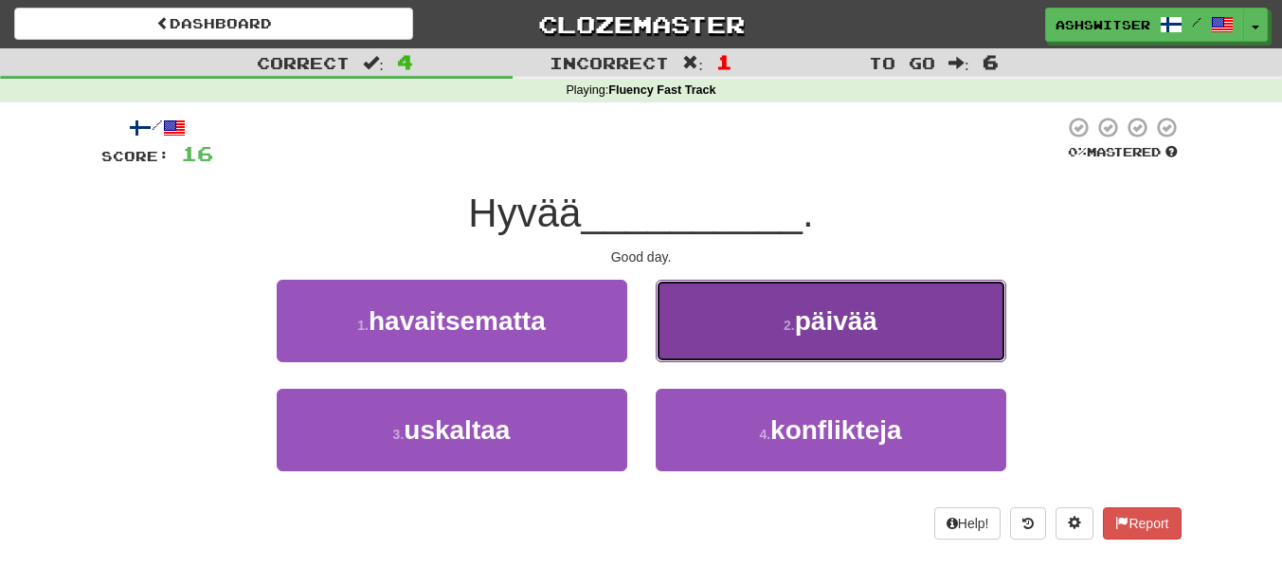
click at [670, 293] on button "2 . päivää" at bounding box center [831, 321] width 351 height 82
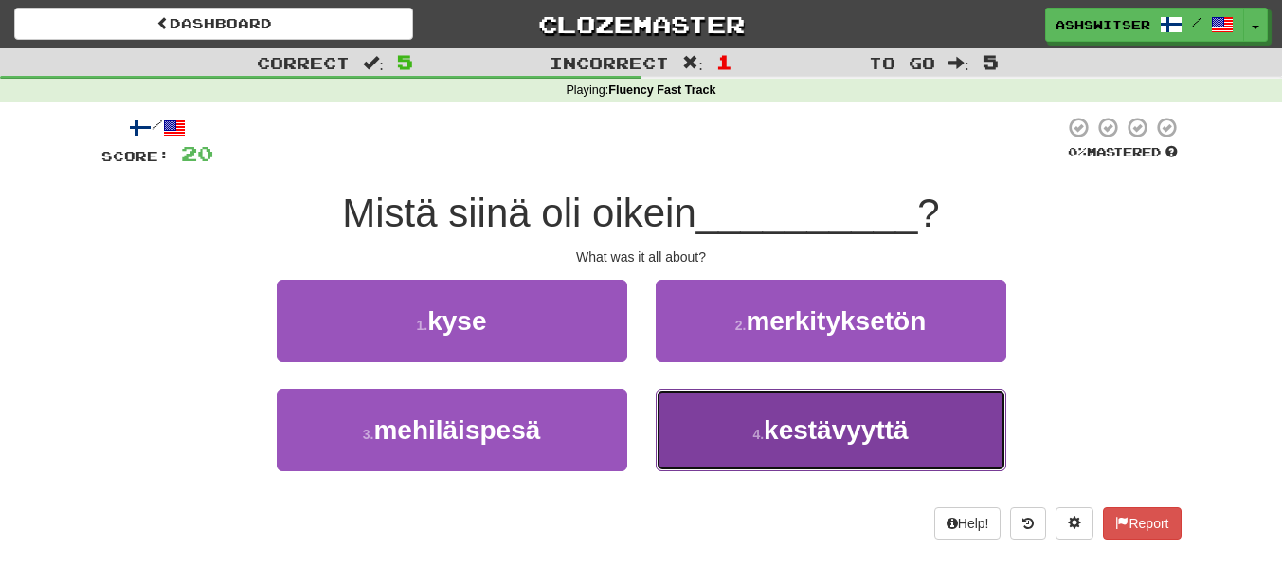
click at [695, 395] on button "4 . kestävyyttä" at bounding box center [831, 430] width 351 height 82
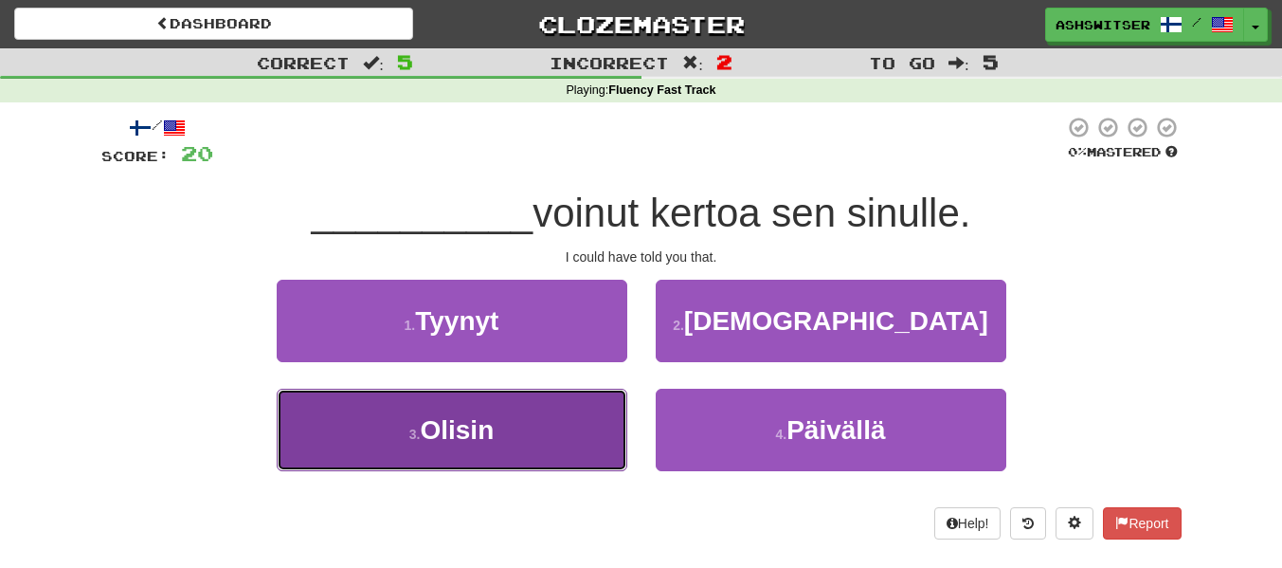
click at [538, 414] on button "3 . Olisin" at bounding box center [452, 430] width 351 height 82
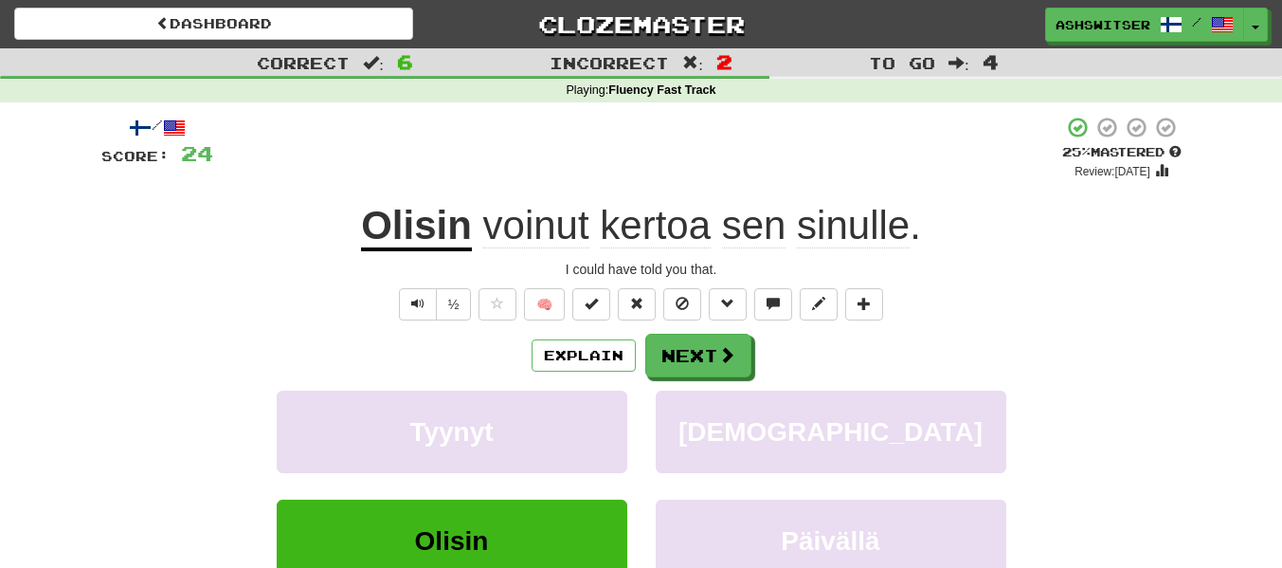
click at [612, 235] on span "kertoa" at bounding box center [655, 225] width 111 height 45
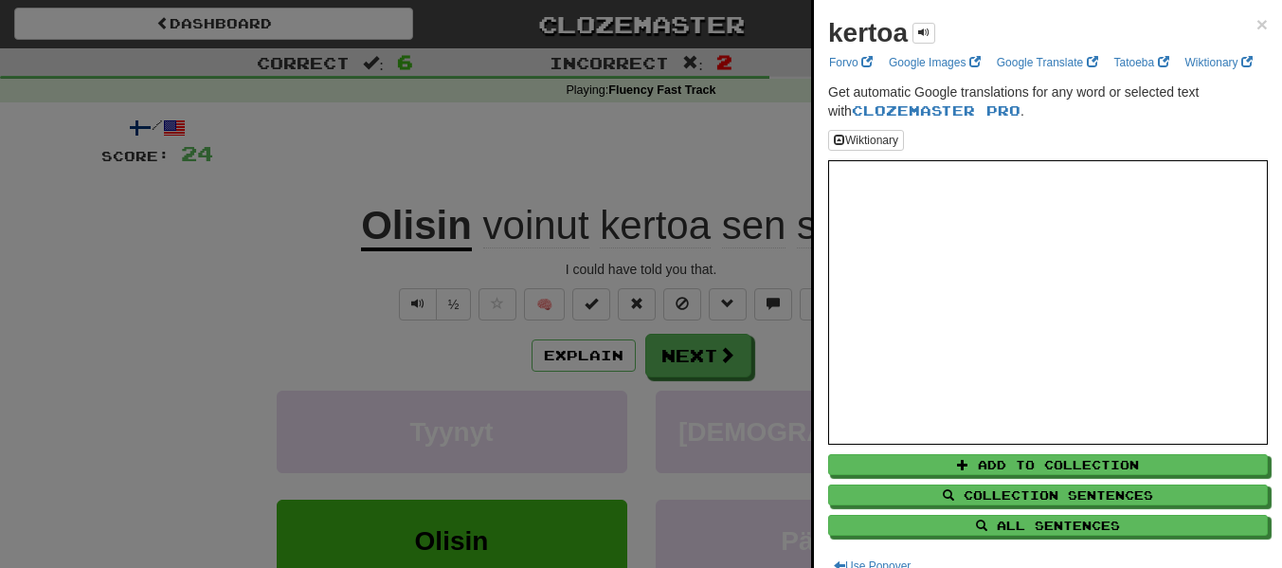
click at [681, 430] on div at bounding box center [641, 284] width 1282 height 568
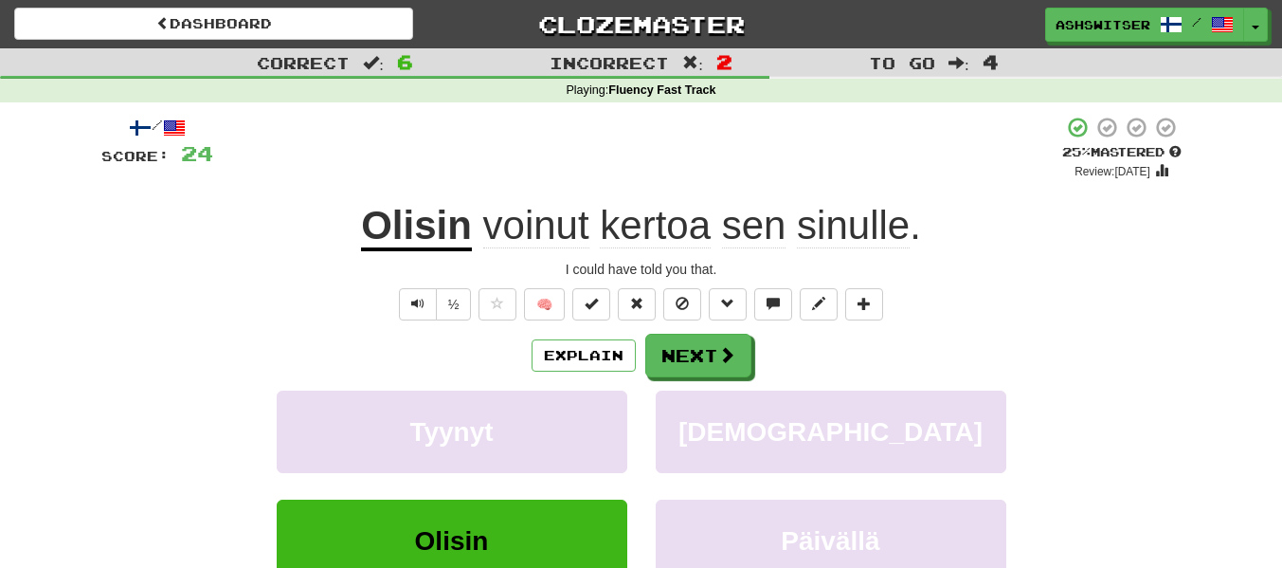
click at [385, 242] on u "Olisin" at bounding box center [416, 227] width 111 height 48
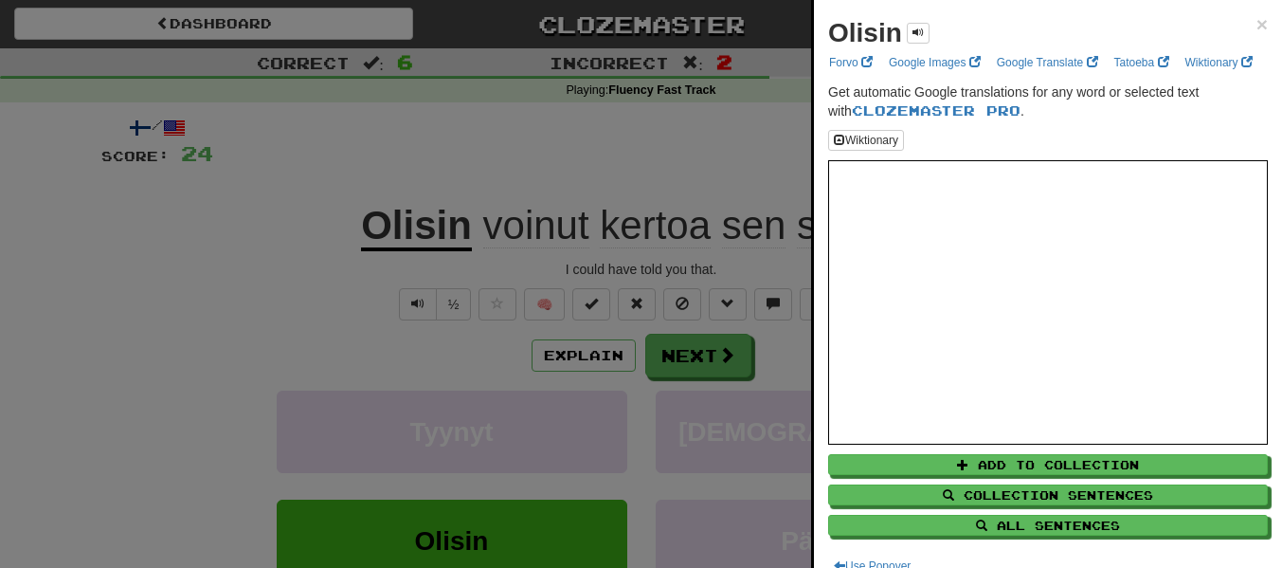
click at [526, 260] on div at bounding box center [641, 284] width 1282 height 568
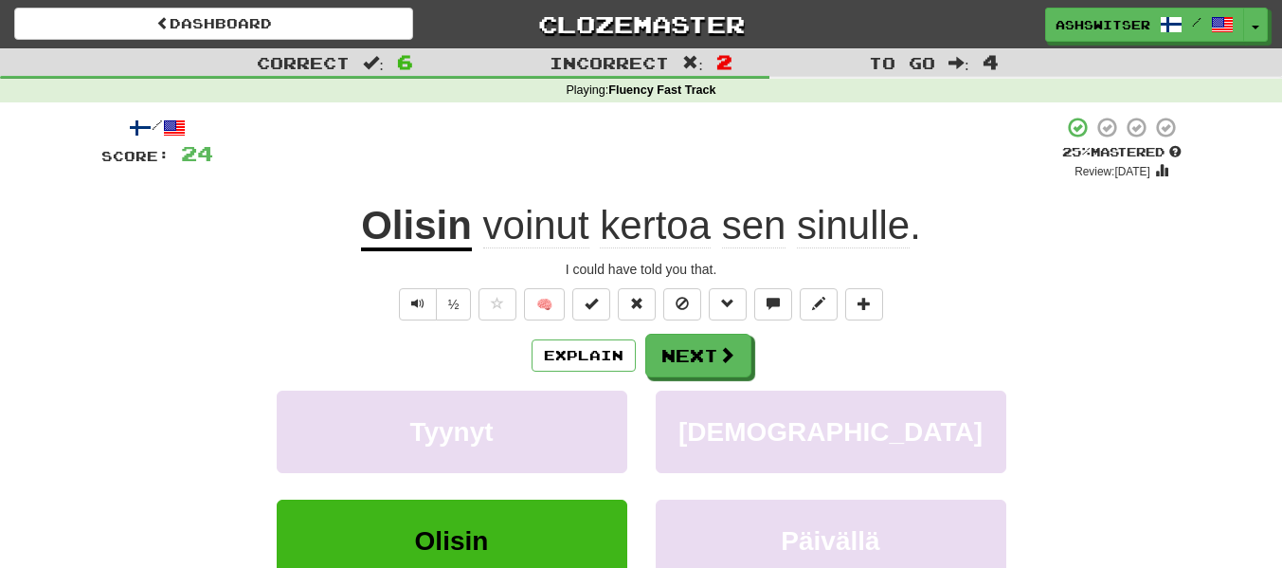
click at [632, 212] on span "kertoa" at bounding box center [655, 225] width 111 height 45
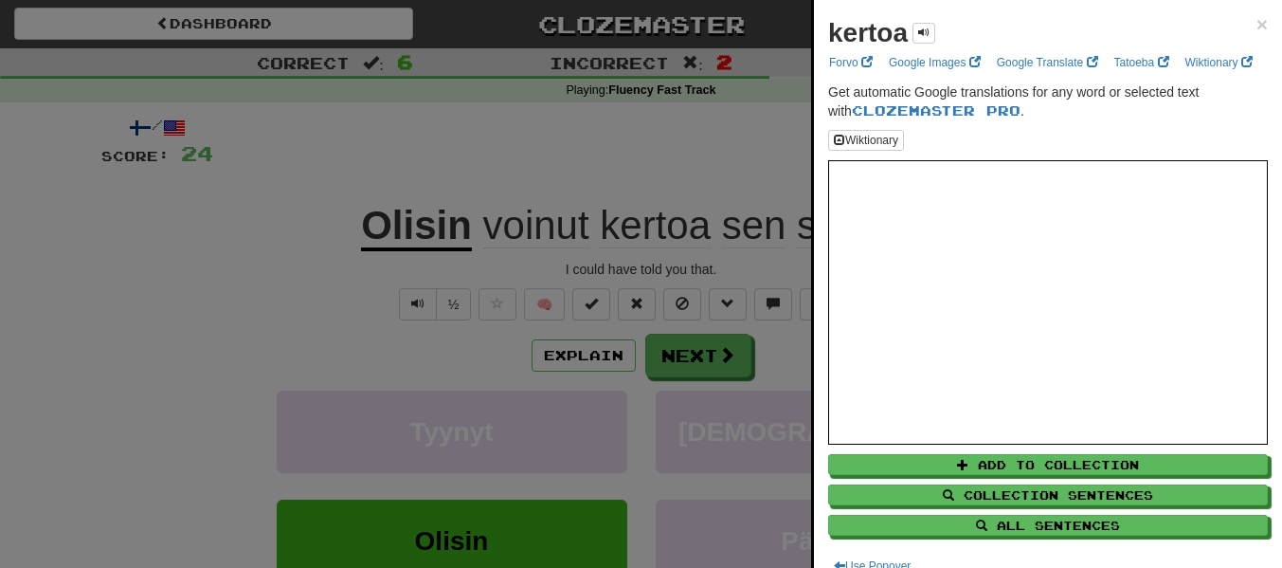
click at [648, 290] on div at bounding box center [641, 284] width 1282 height 568
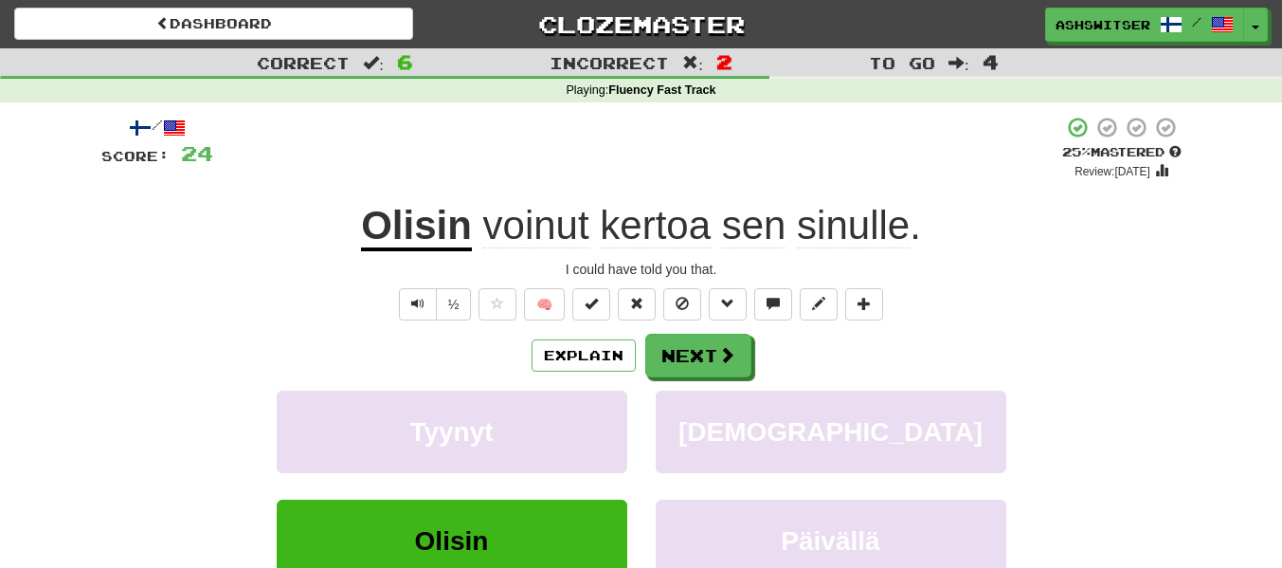
click at [577, 222] on span "voinut" at bounding box center [536, 225] width 106 height 45
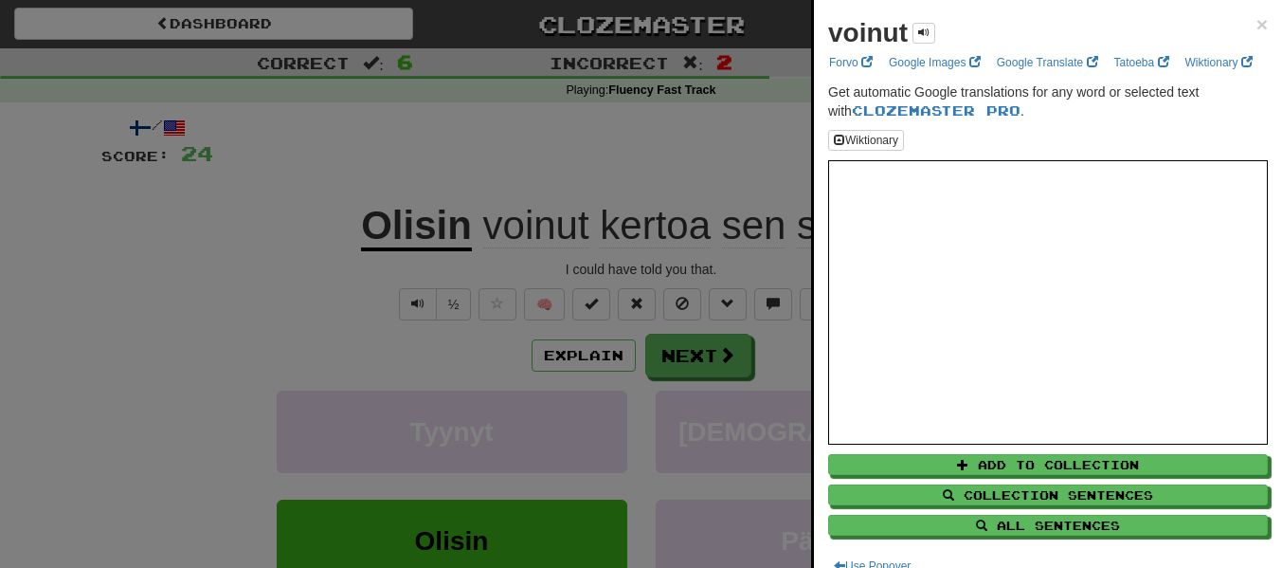
click at [786, 312] on div at bounding box center [641, 284] width 1282 height 568
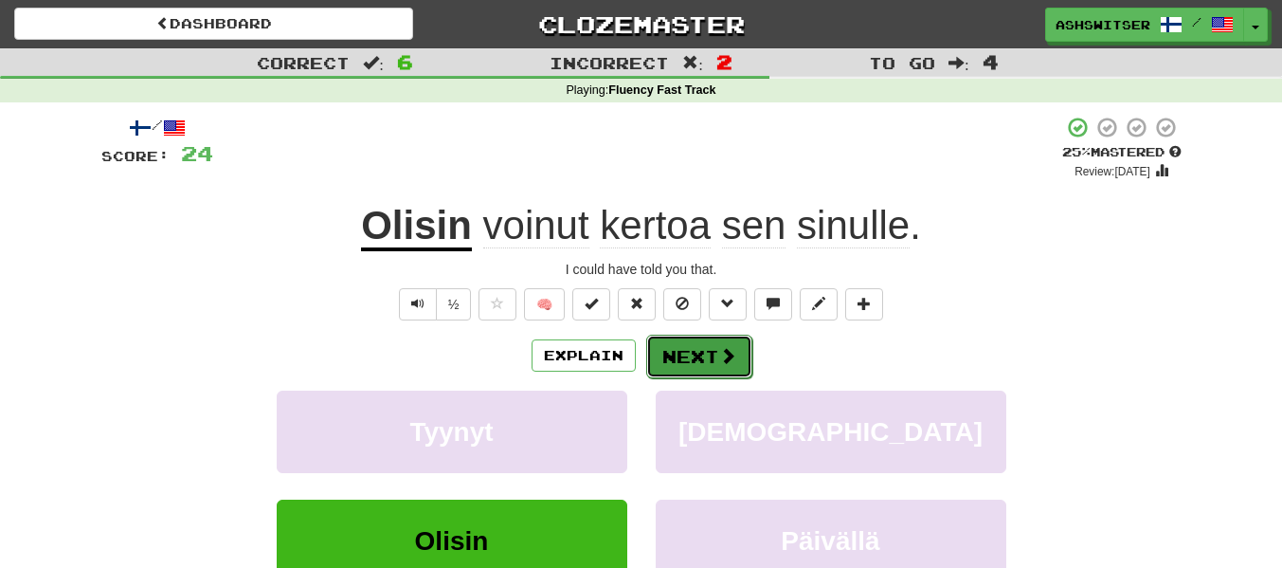
click at [712, 356] on button "Next" at bounding box center [699, 357] width 106 height 44
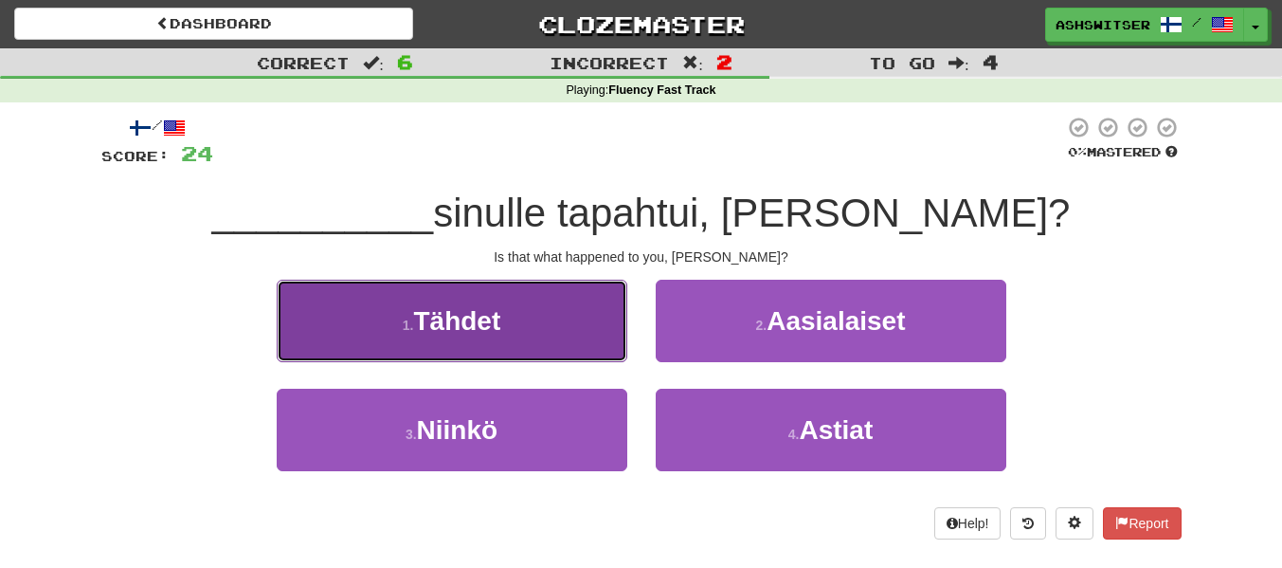
click at [602, 339] on button "1 . Tähdet" at bounding box center [452, 321] width 351 height 82
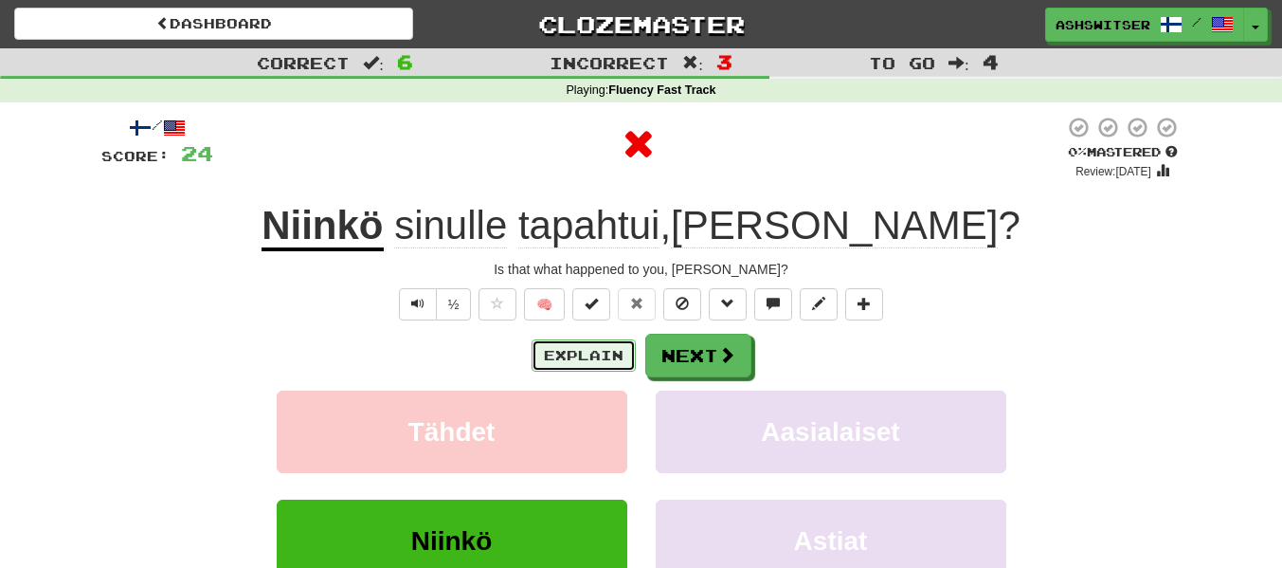
click at [602, 339] on button "Explain" at bounding box center [584, 355] width 104 height 32
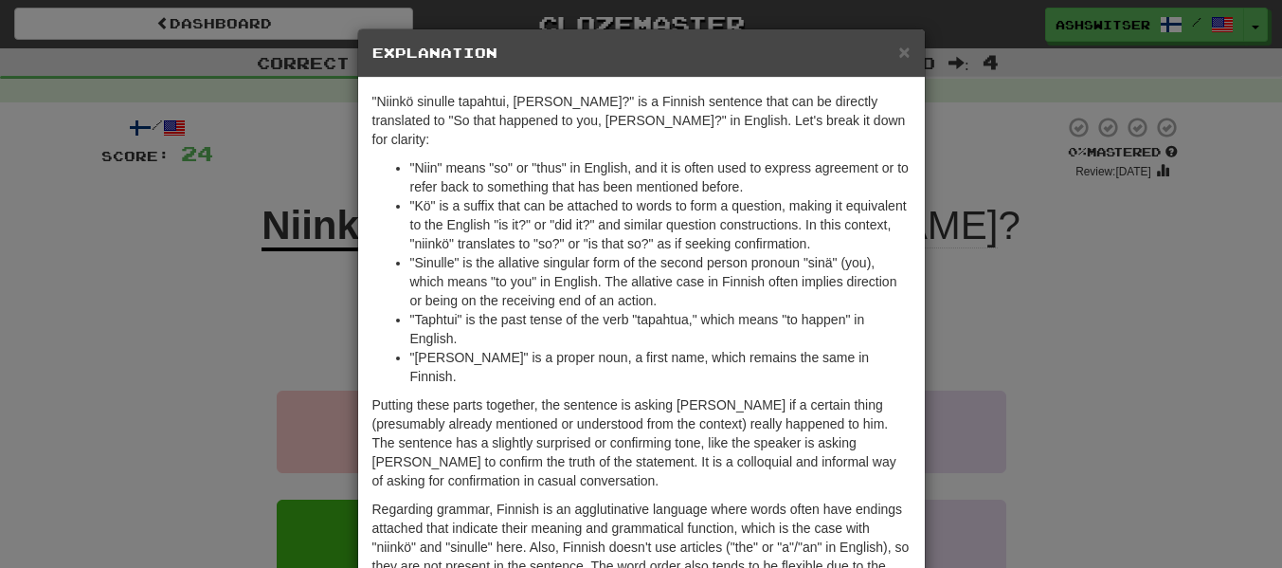
click at [896, 49] on h5 "Explanation" at bounding box center [642, 53] width 538 height 19
click at [909, 49] on span "×" at bounding box center [904, 52] width 11 height 22
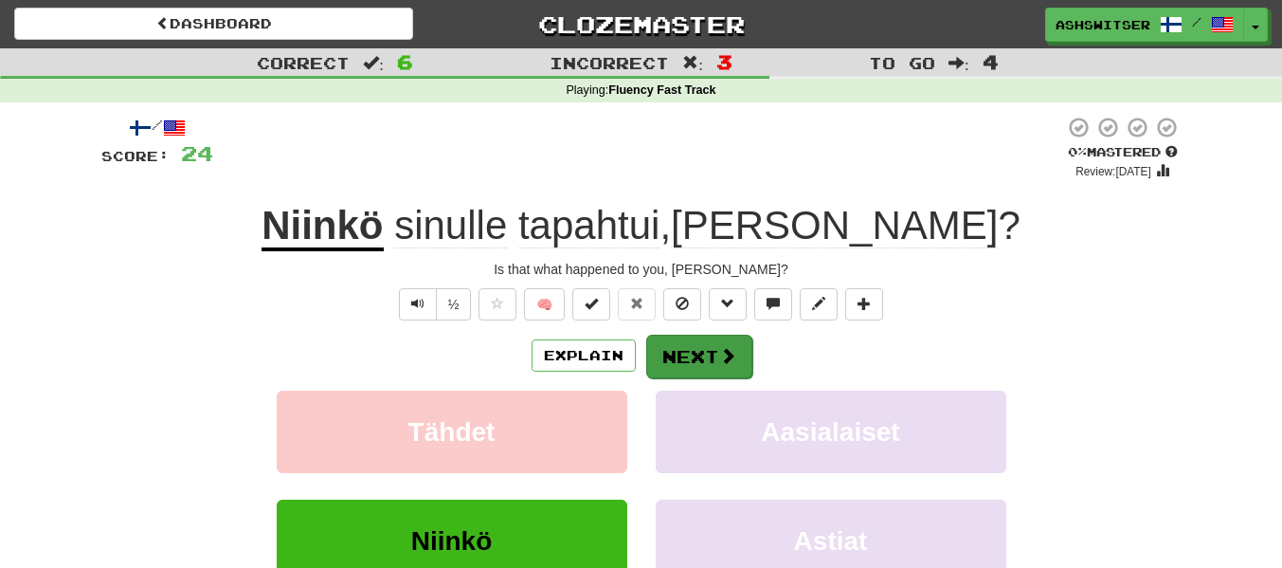
scroll to position [42, 0]
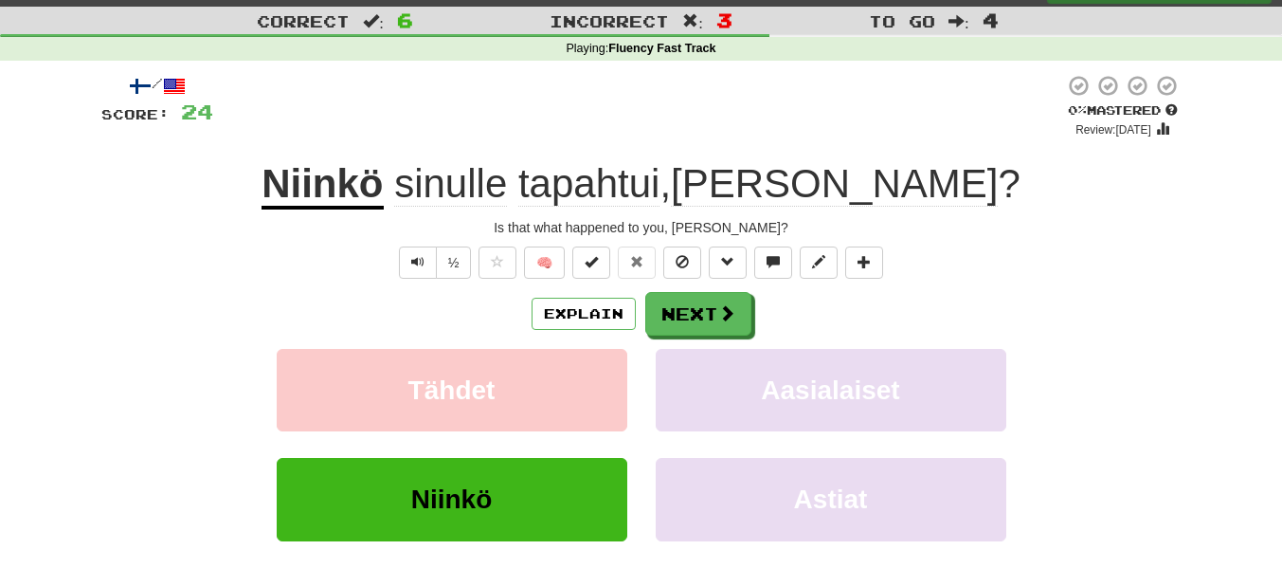
click at [383, 173] on u "Niinkö" at bounding box center [322, 185] width 121 height 48
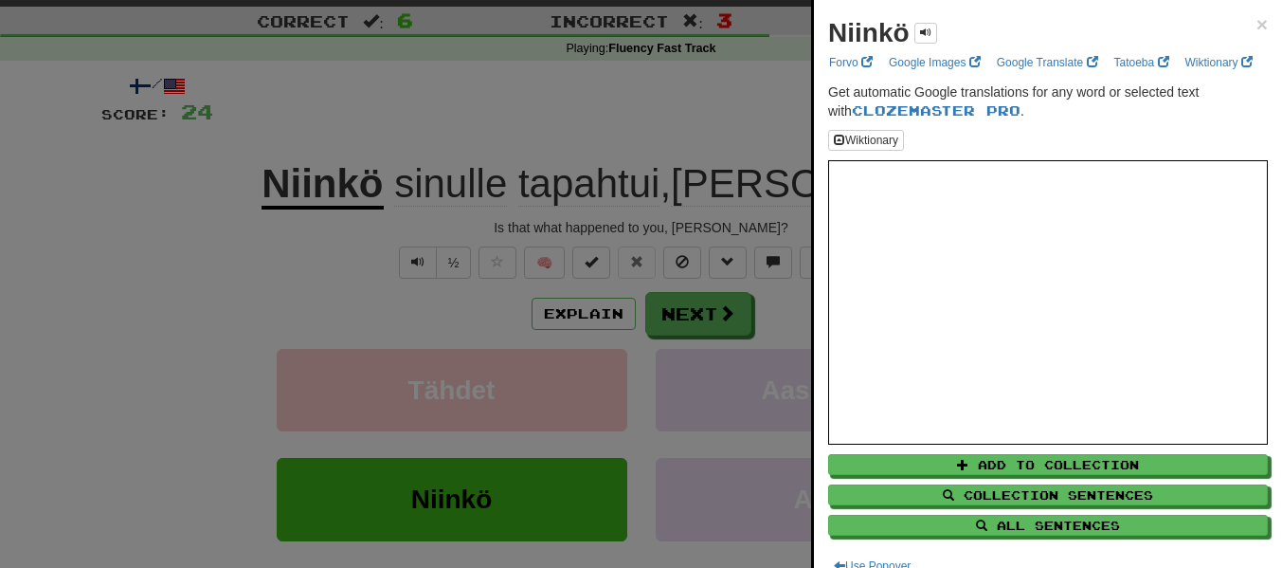
click at [691, 337] on div at bounding box center [641, 284] width 1282 height 568
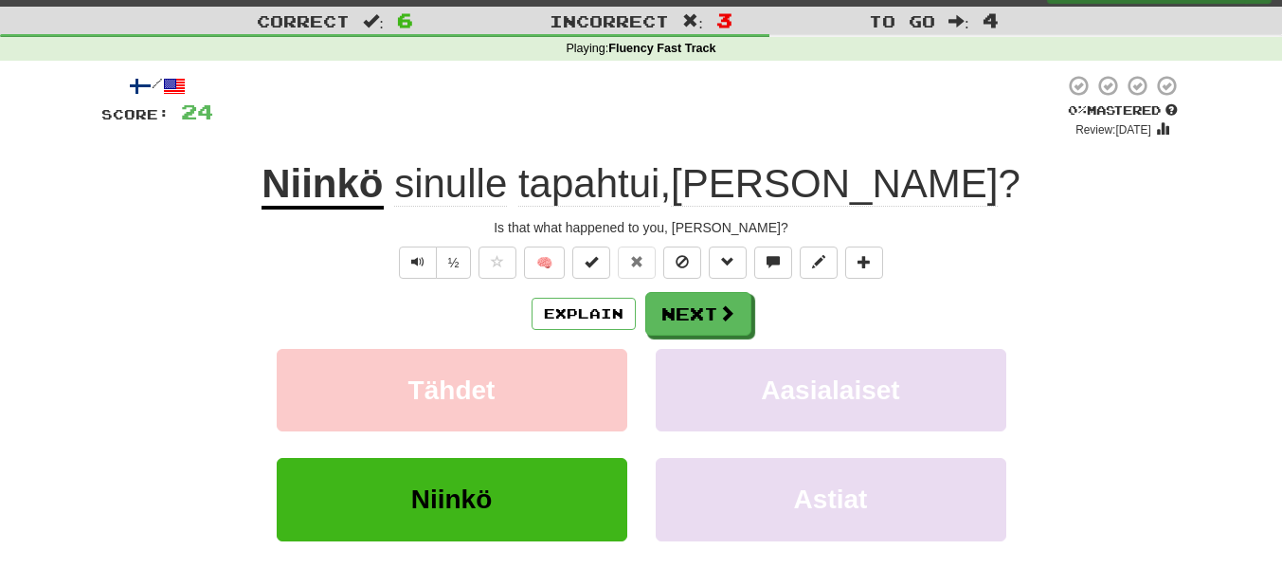
click at [660, 177] on span "tapahtui" at bounding box center [588, 183] width 141 height 45
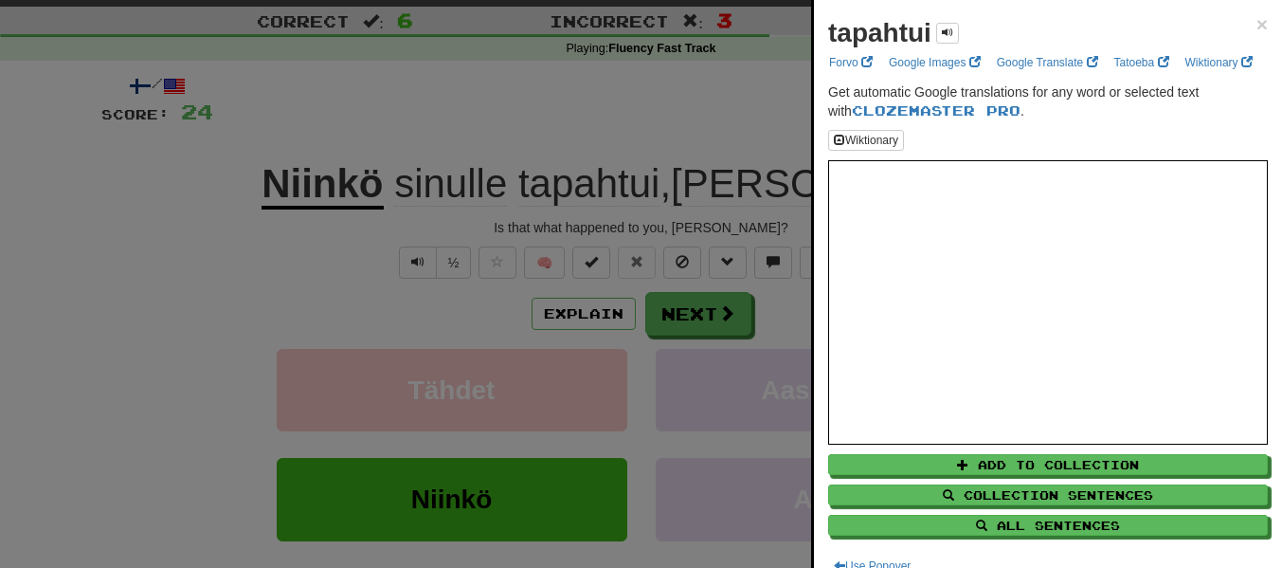
click at [1163, 160] on iframe at bounding box center [1048, 302] width 440 height 284
click at [795, 359] on div at bounding box center [641, 284] width 1282 height 568
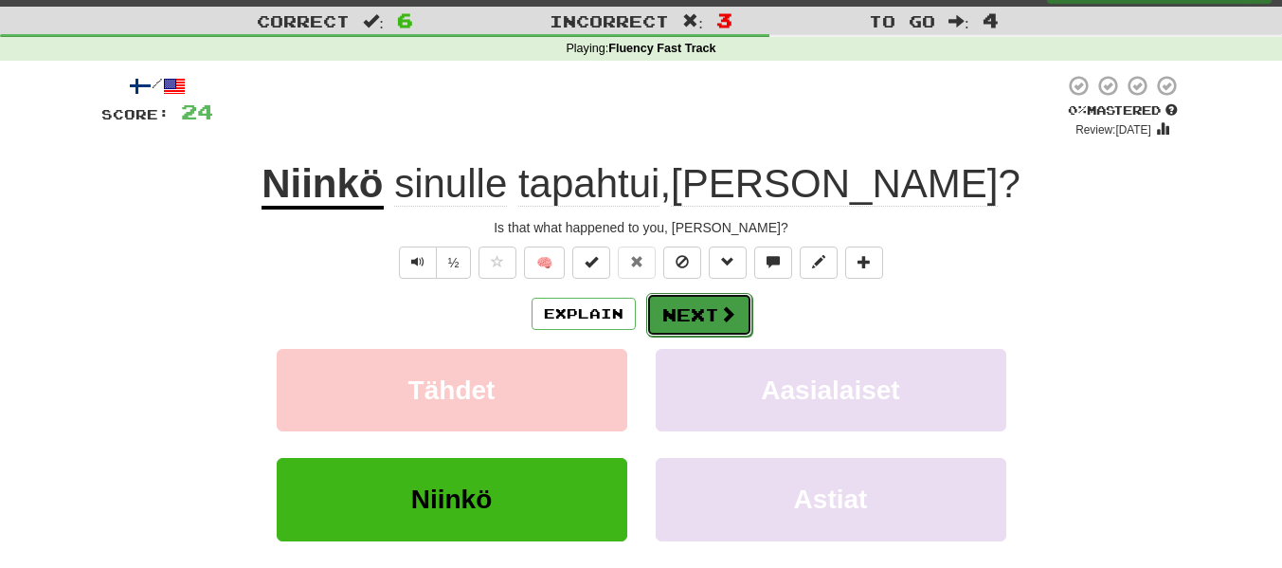
click at [694, 315] on button "Next" at bounding box center [699, 315] width 106 height 44
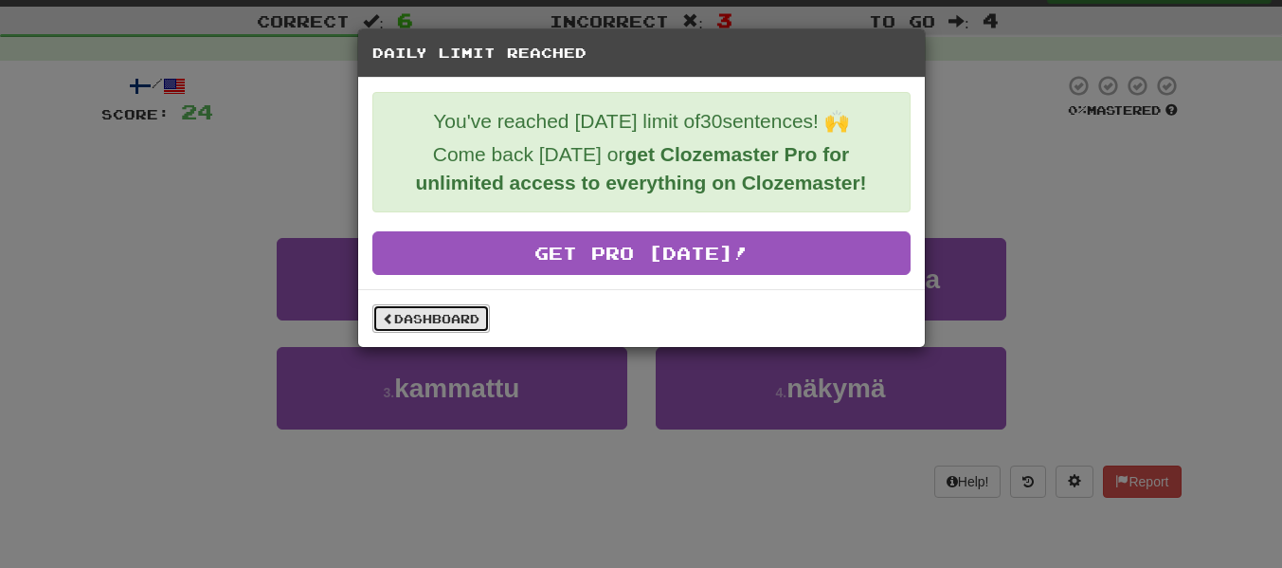
click at [391, 315] on span at bounding box center [388, 318] width 11 height 11
